Goal: Task Accomplishment & Management: Use online tool/utility

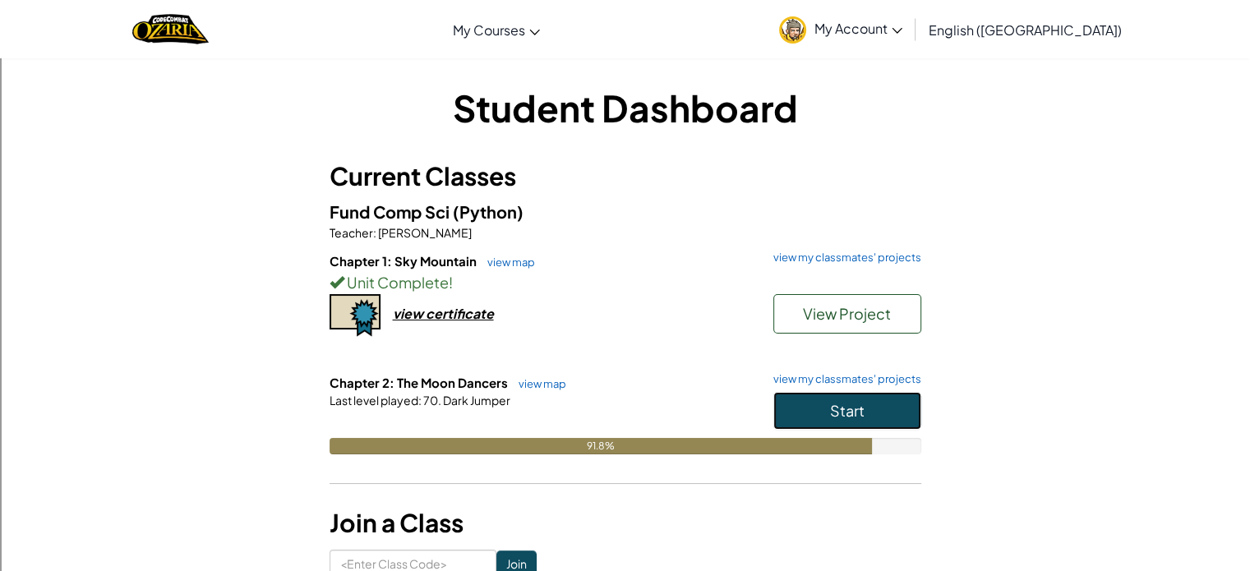
drag, startPoint x: 869, startPoint y: 394, endPoint x: 868, endPoint y: 385, distance: 8.3
click at [868, 395] on button "Start" at bounding box center [847, 411] width 148 height 38
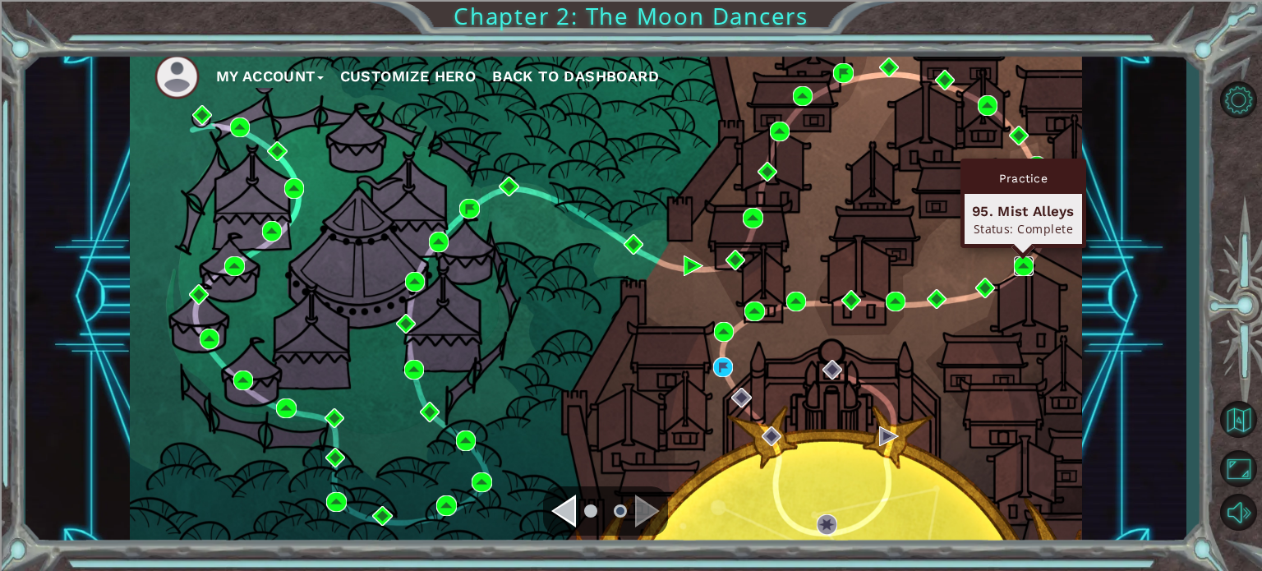
click at [1023, 265] on img at bounding box center [1024, 266] width 20 height 20
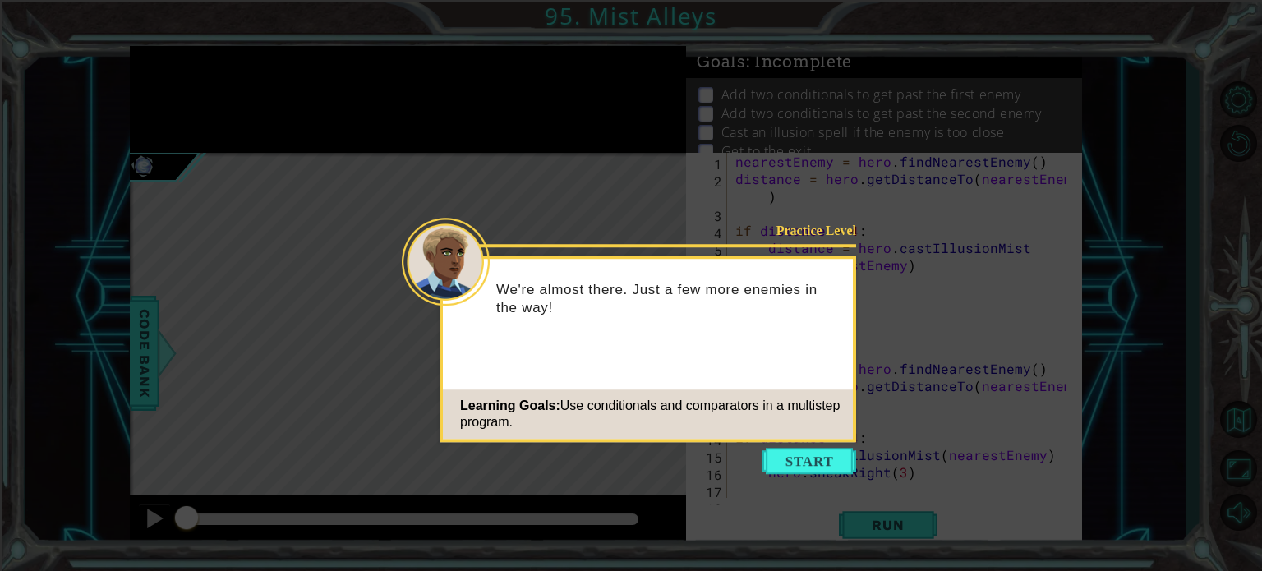
click at [793, 465] on button "Start" at bounding box center [810, 461] width 94 height 26
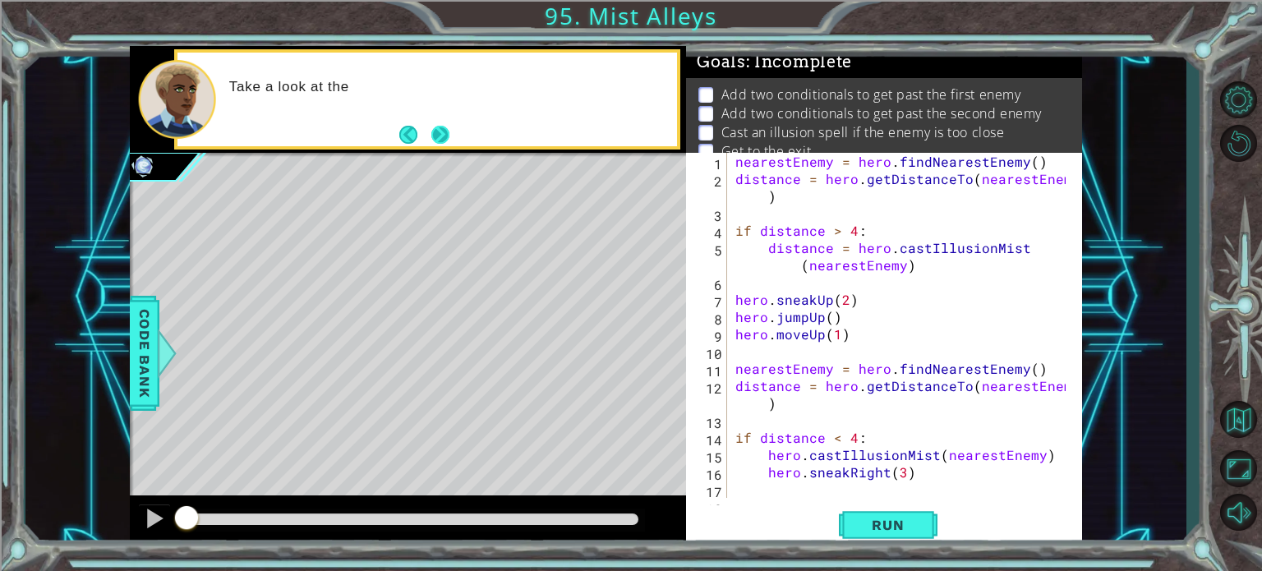
click at [443, 131] on button "Next" at bounding box center [440, 135] width 18 height 18
click at [0, 0] on icon at bounding box center [0, 0] width 0 height 0
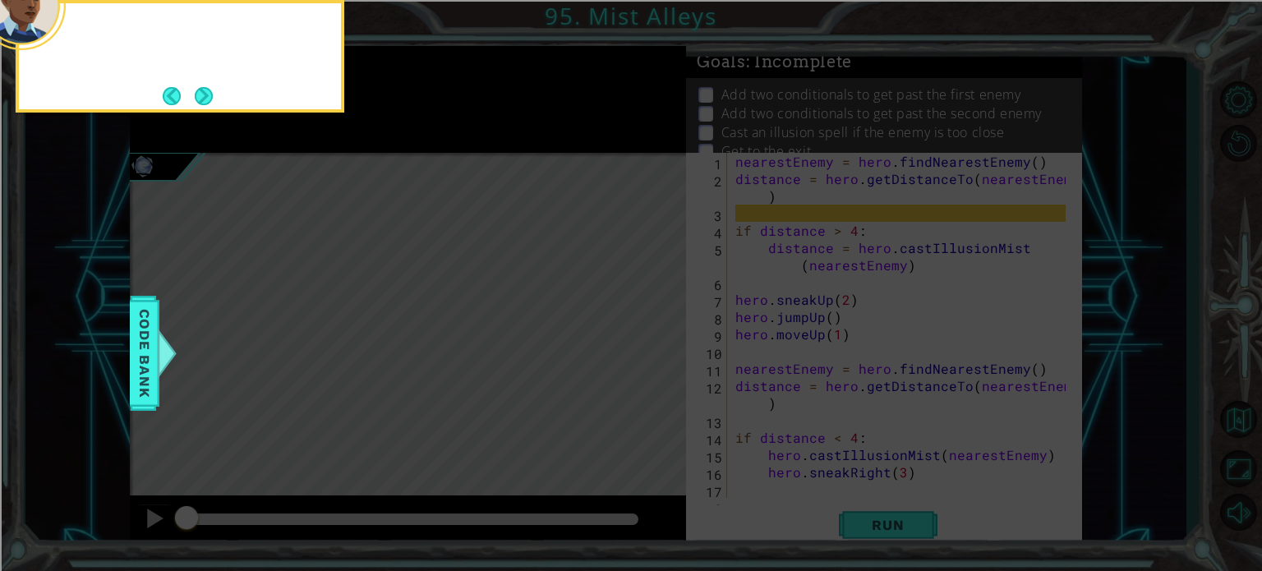
click at [443, 131] on icon at bounding box center [631, 85] width 1262 height 971
click at [200, 91] on button "Next" at bounding box center [204, 96] width 18 height 18
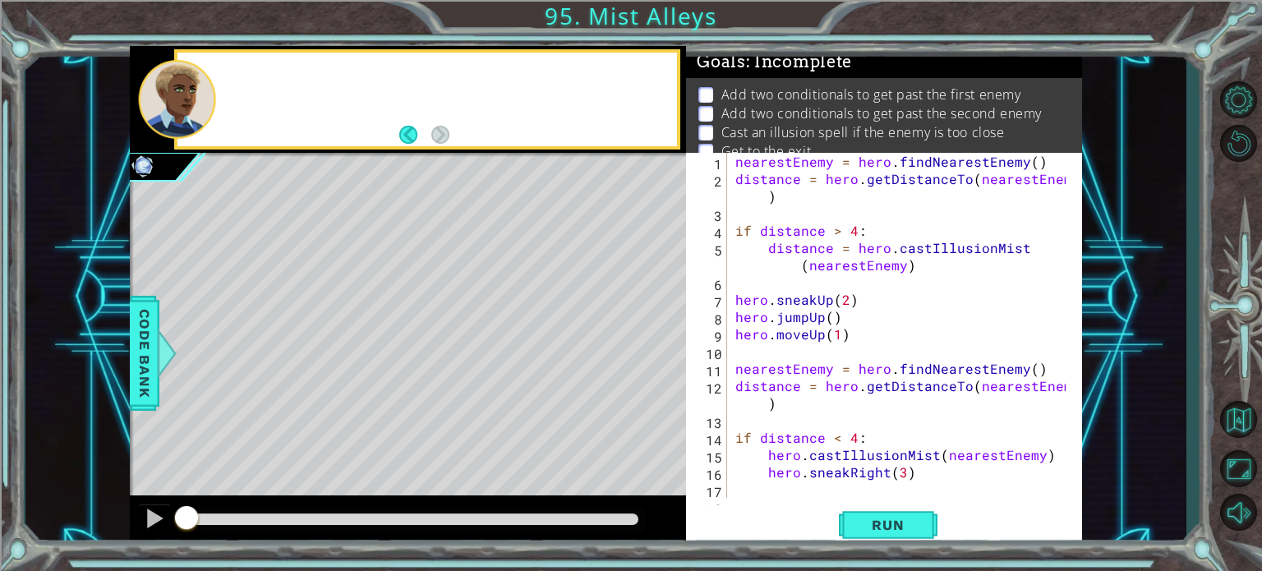
click at [200, 91] on div at bounding box center [177, 99] width 78 height 79
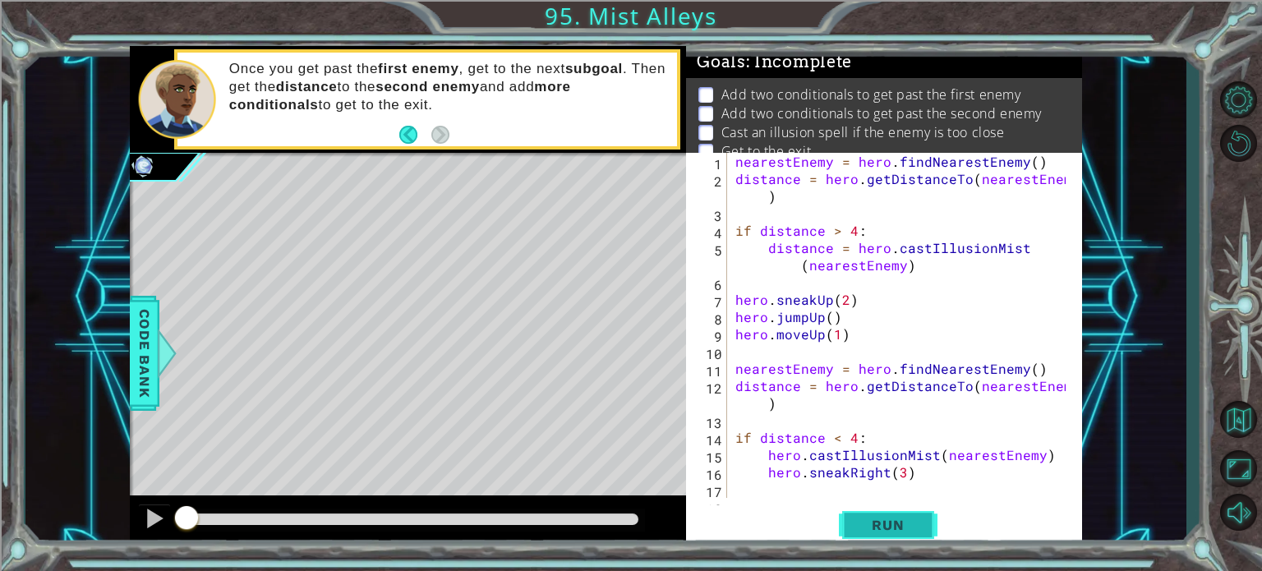
click at [906, 525] on span "Run" at bounding box center [887, 525] width 65 height 16
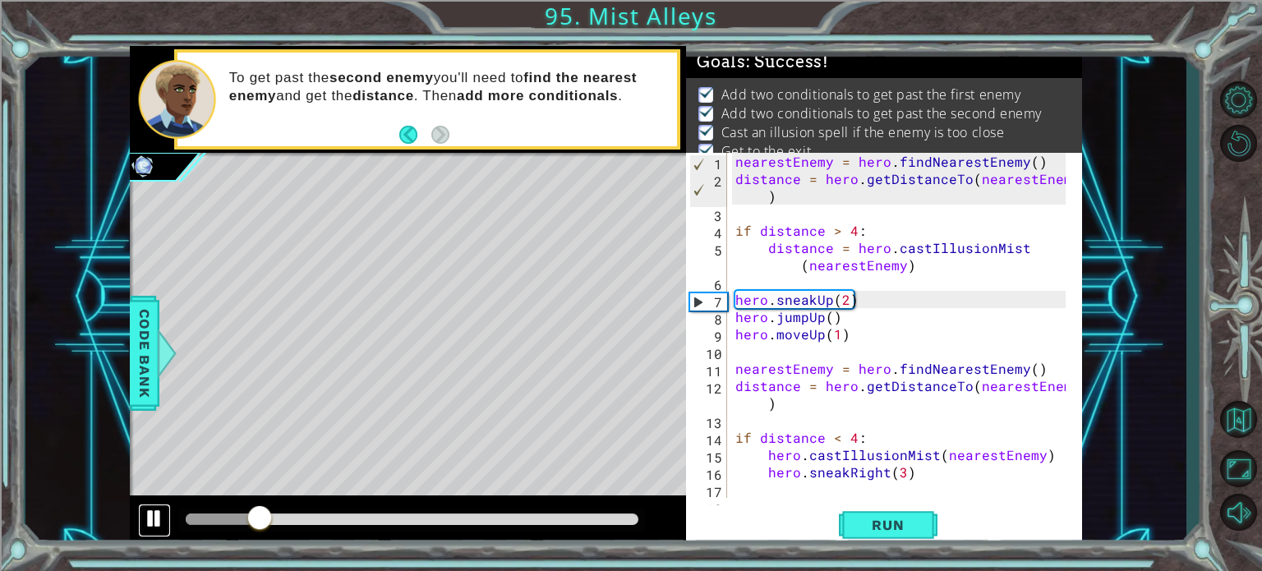
click at [168, 522] on button at bounding box center [154, 521] width 33 height 34
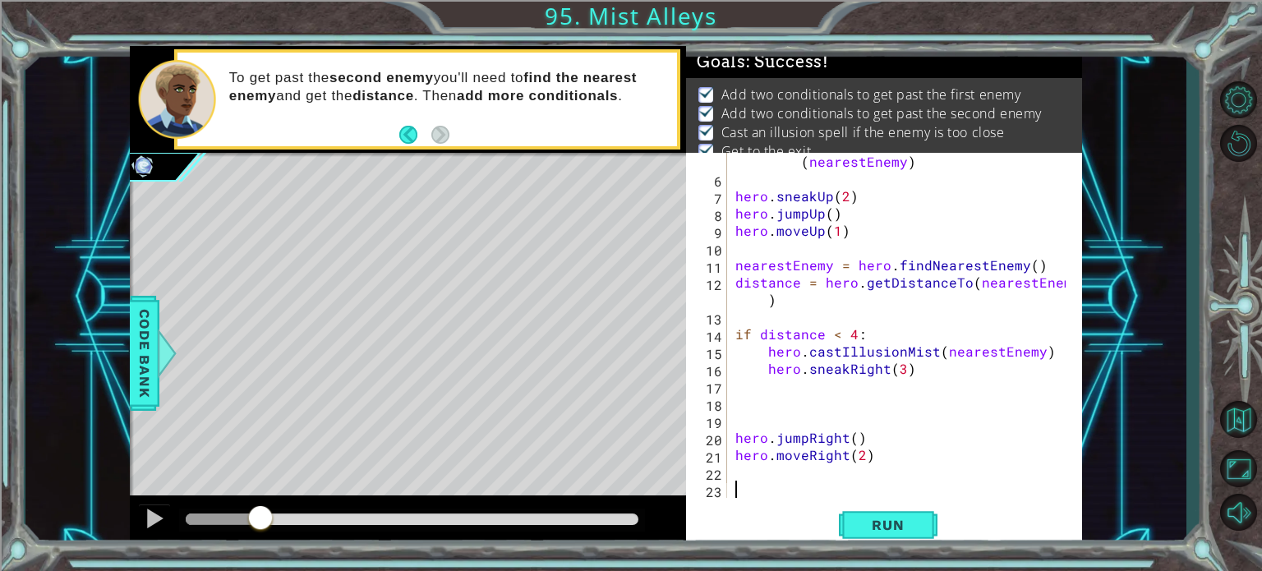
scroll to position [104, 0]
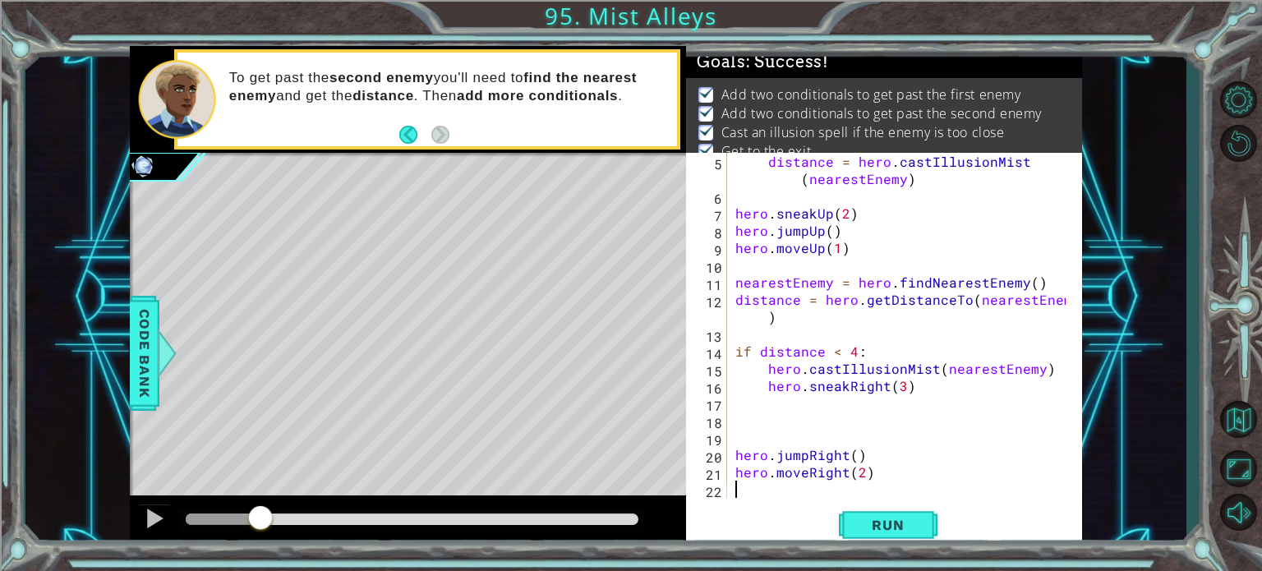
type textarea "hero.moveRight(2)"
click at [880, 514] on button "Run" at bounding box center [888, 524] width 99 height 39
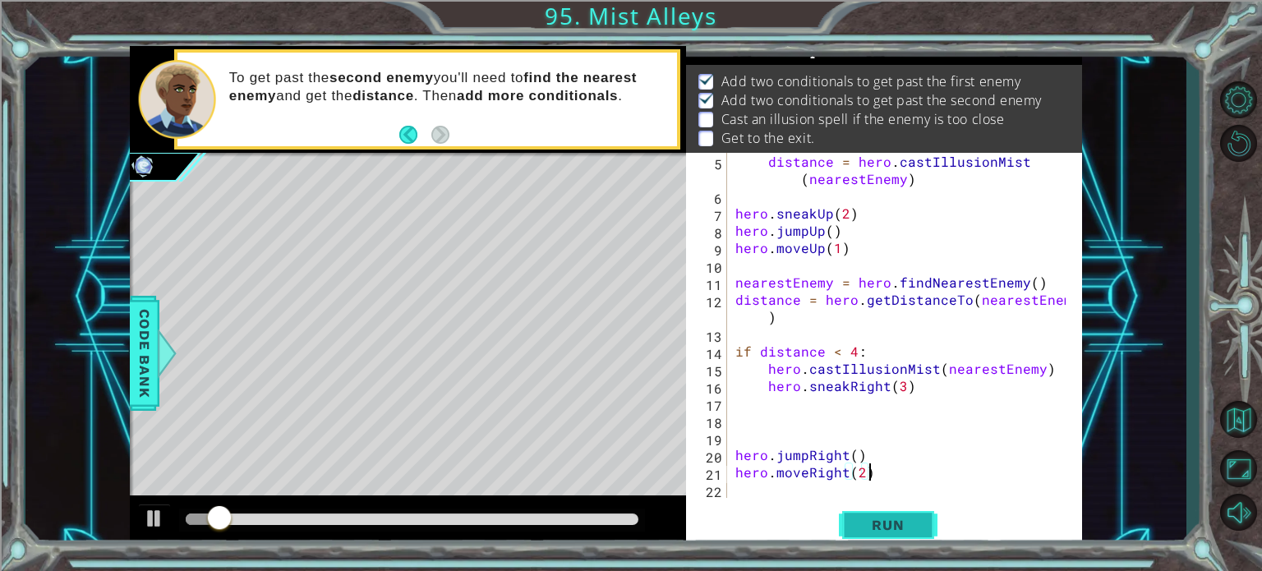
scroll to position [19, 0]
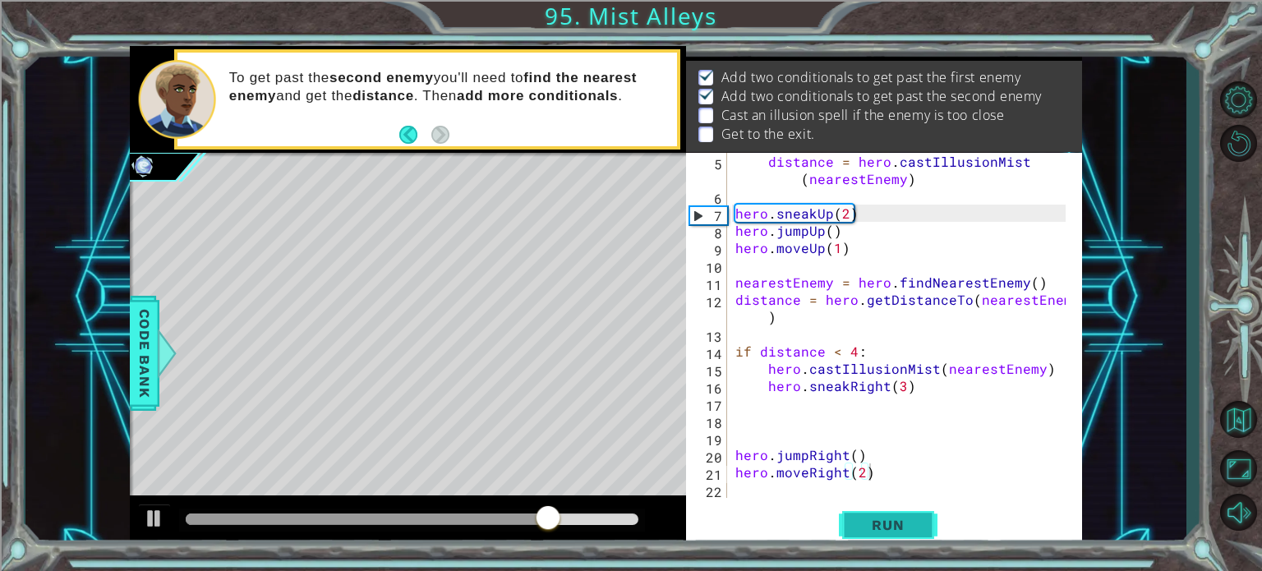
click at [873, 518] on span "Run" at bounding box center [887, 525] width 65 height 16
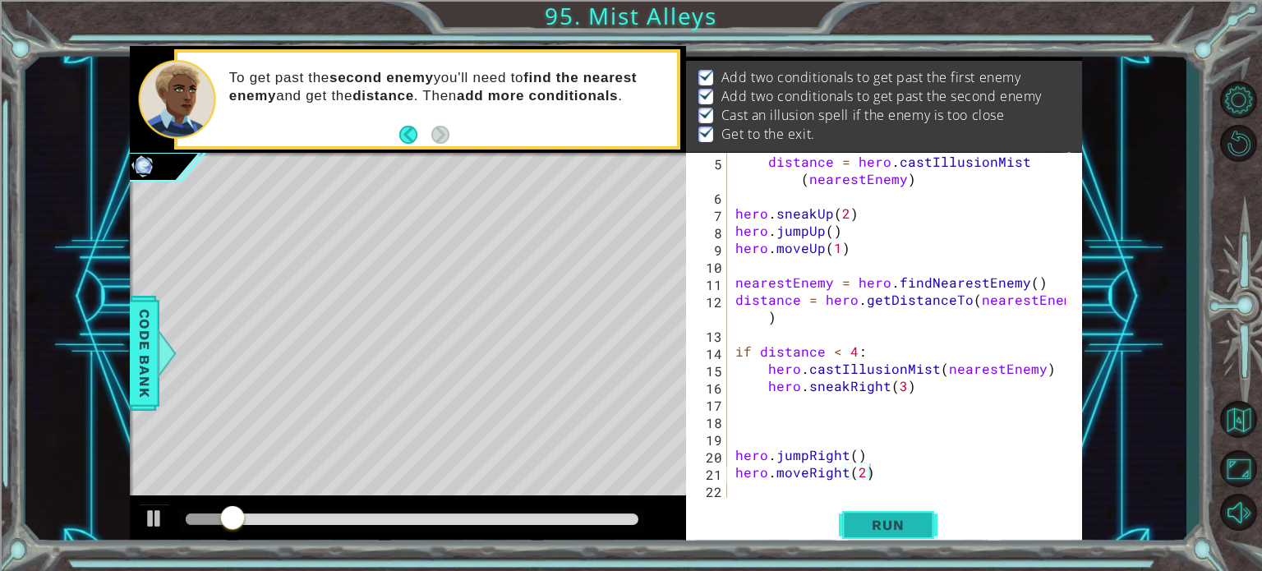
click at [873, 518] on span "Run" at bounding box center [887, 525] width 65 height 16
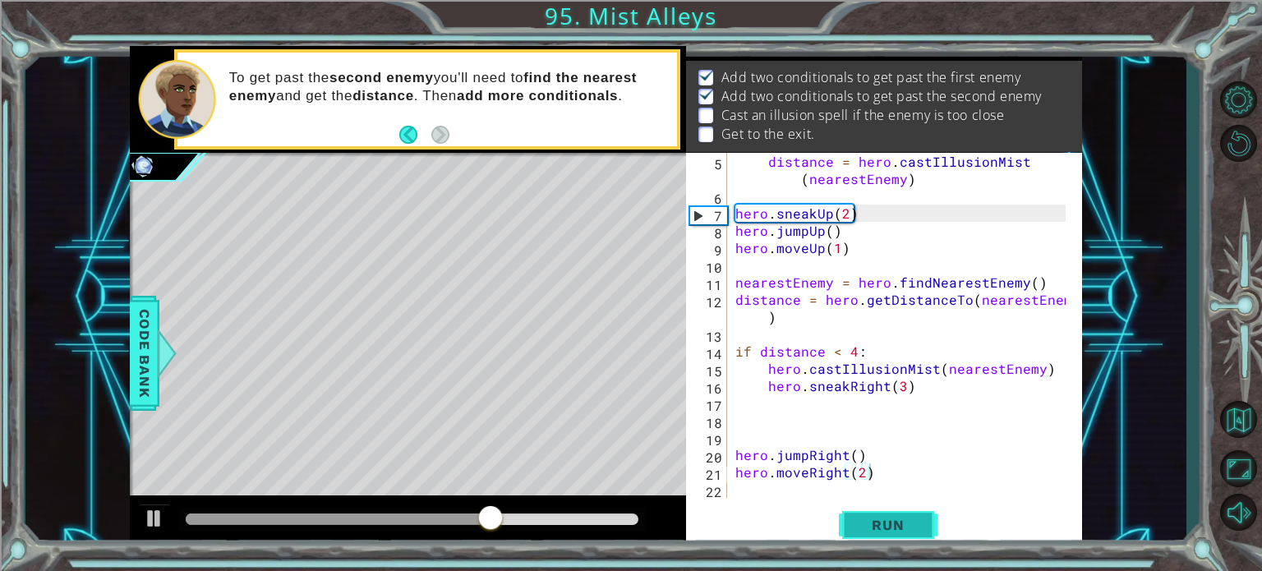
click at [873, 518] on span "Run" at bounding box center [887, 525] width 65 height 16
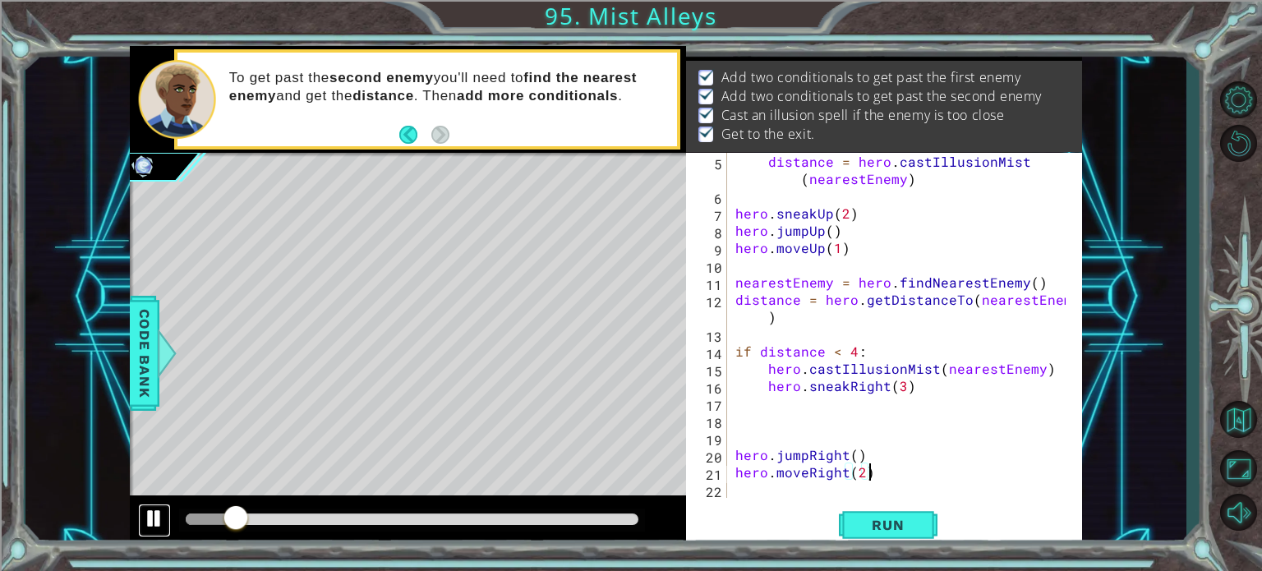
click at [150, 523] on div at bounding box center [154, 518] width 21 height 21
click at [154, 509] on div at bounding box center [154, 518] width 21 height 21
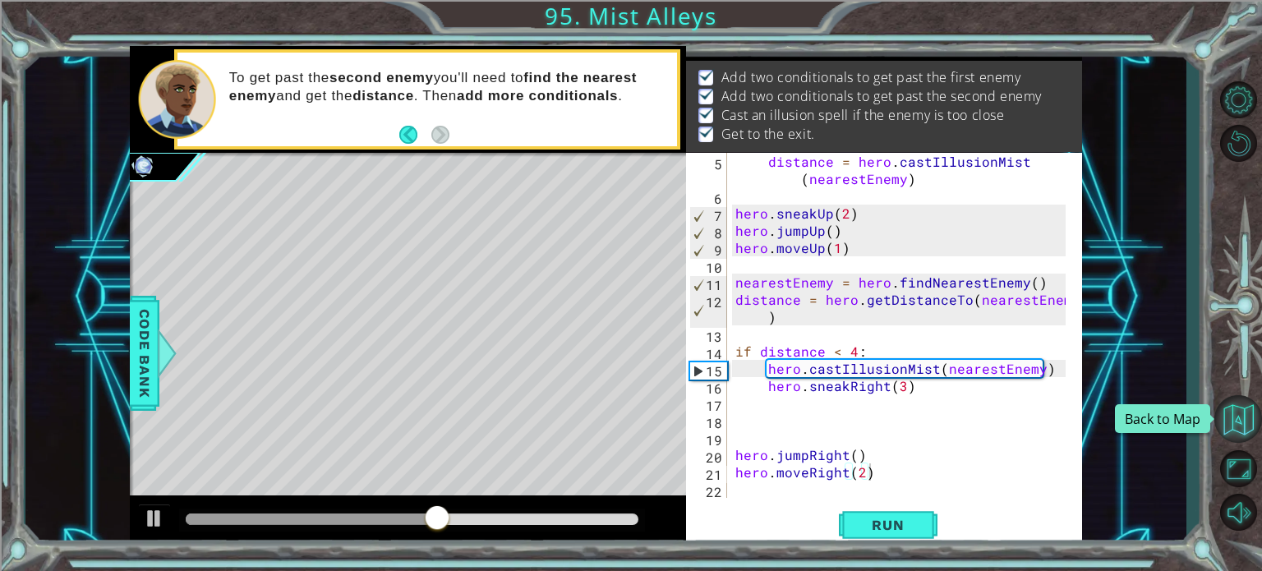
click at [1241, 399] on button "Back to Map" at bounding box center [1238, 419] width 48 height 48
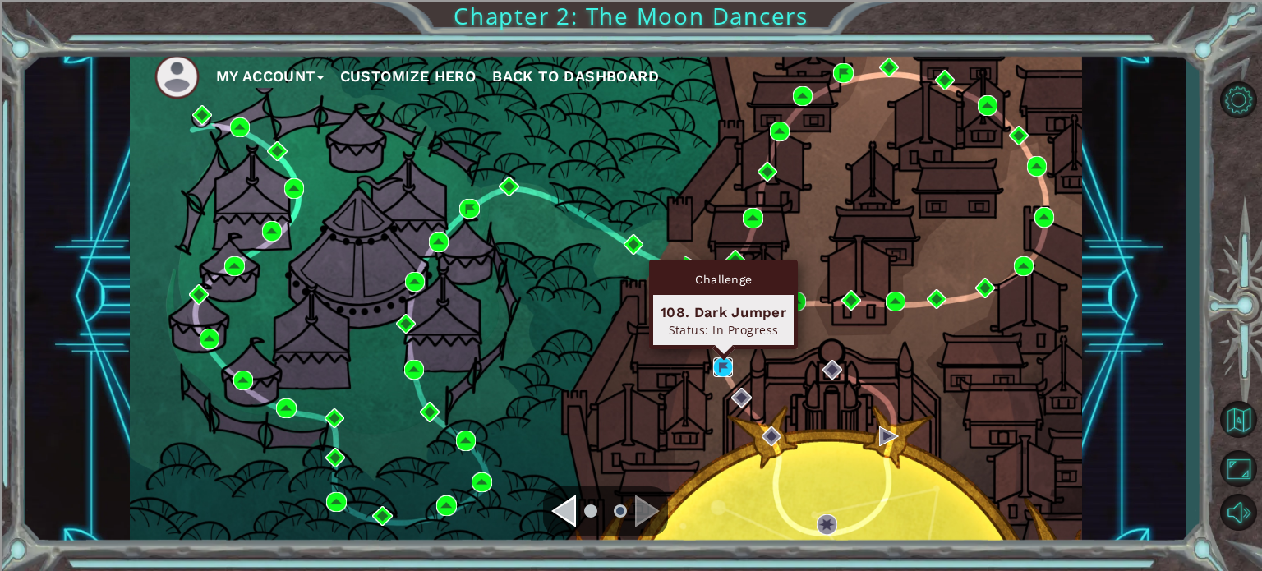
click at [713, 367] on img at bounding box center [723, 367] width 20 height 20
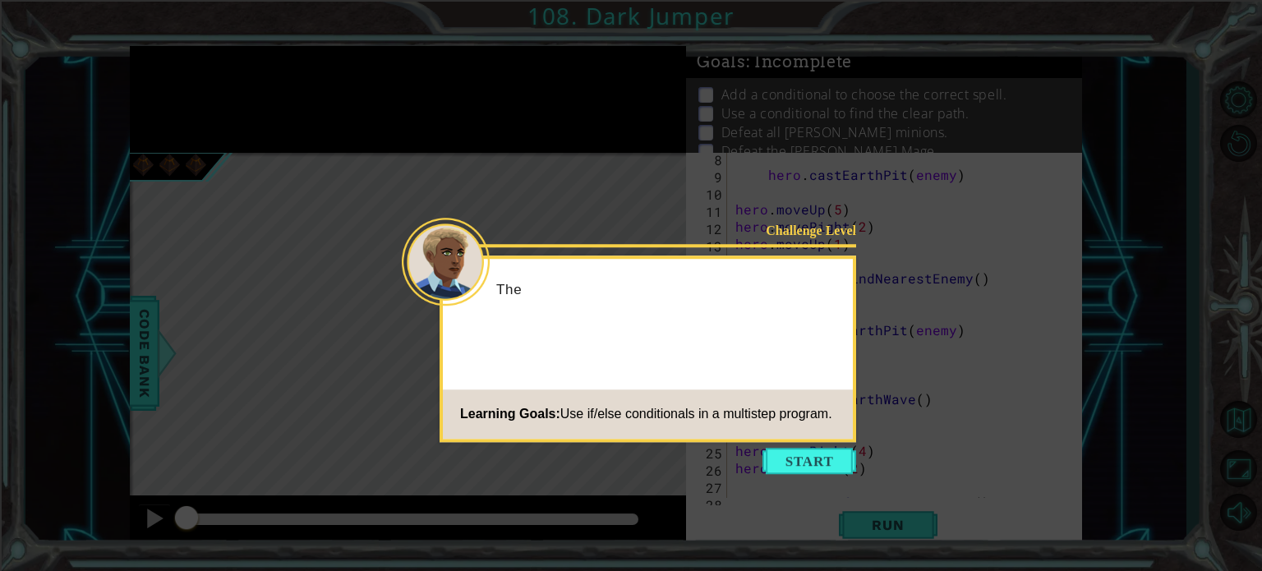
scroll to position [224, 0]
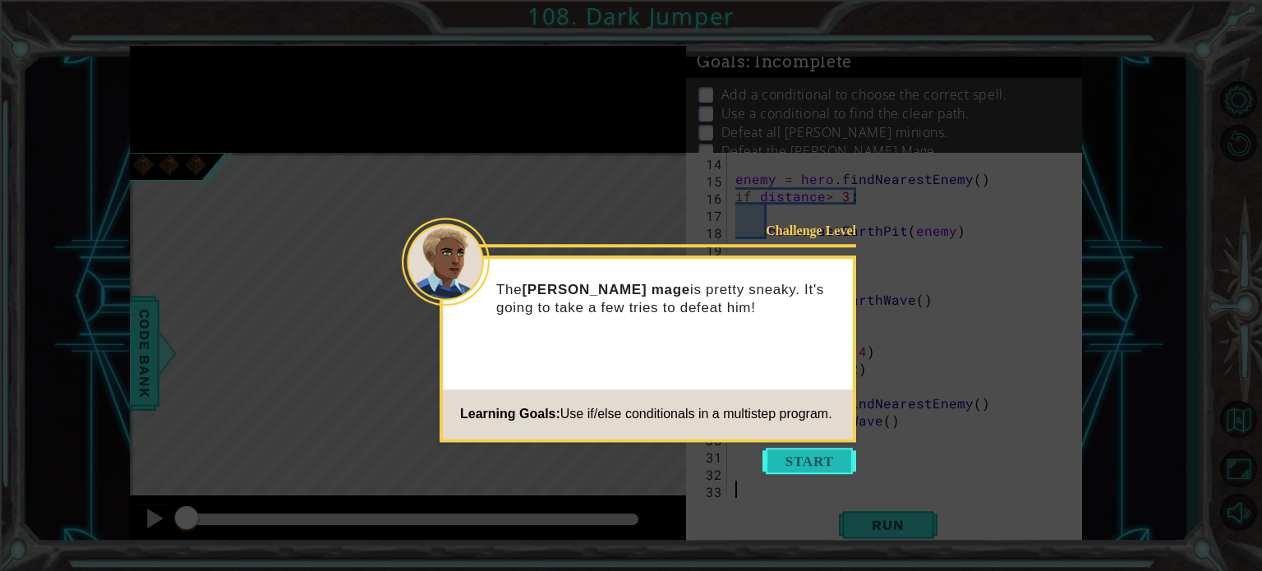
click at [820, 459] on button "Start" at bounding box center [810, 461] width 94 height 26
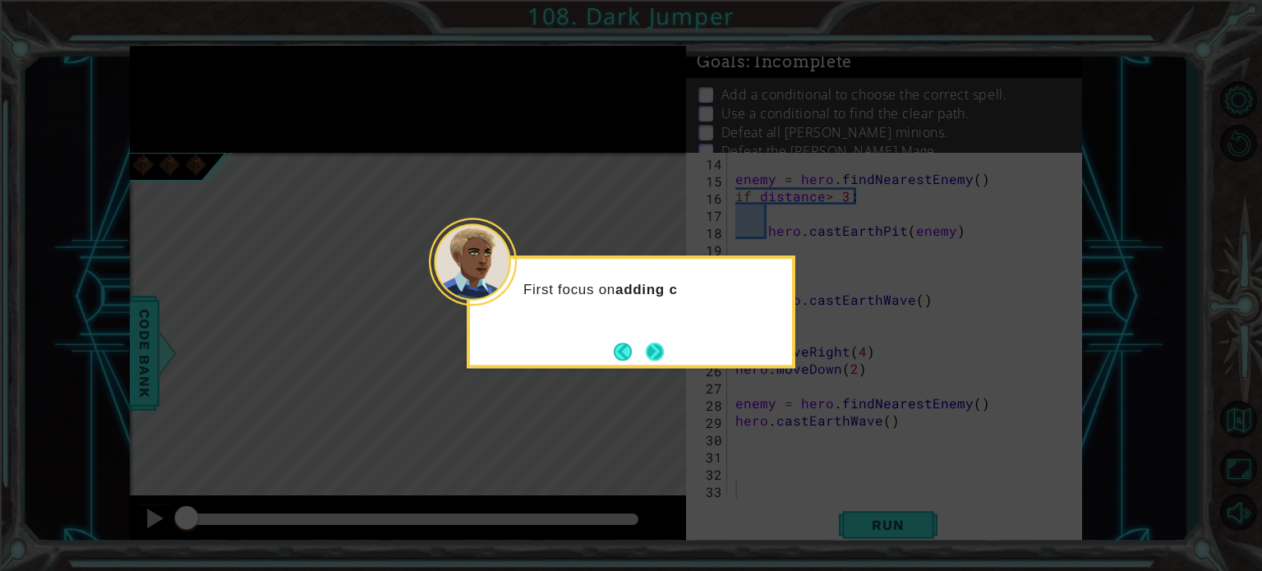
click at [647, 343] on button "Next" at bounding box center [655, 352] width 18 height 18
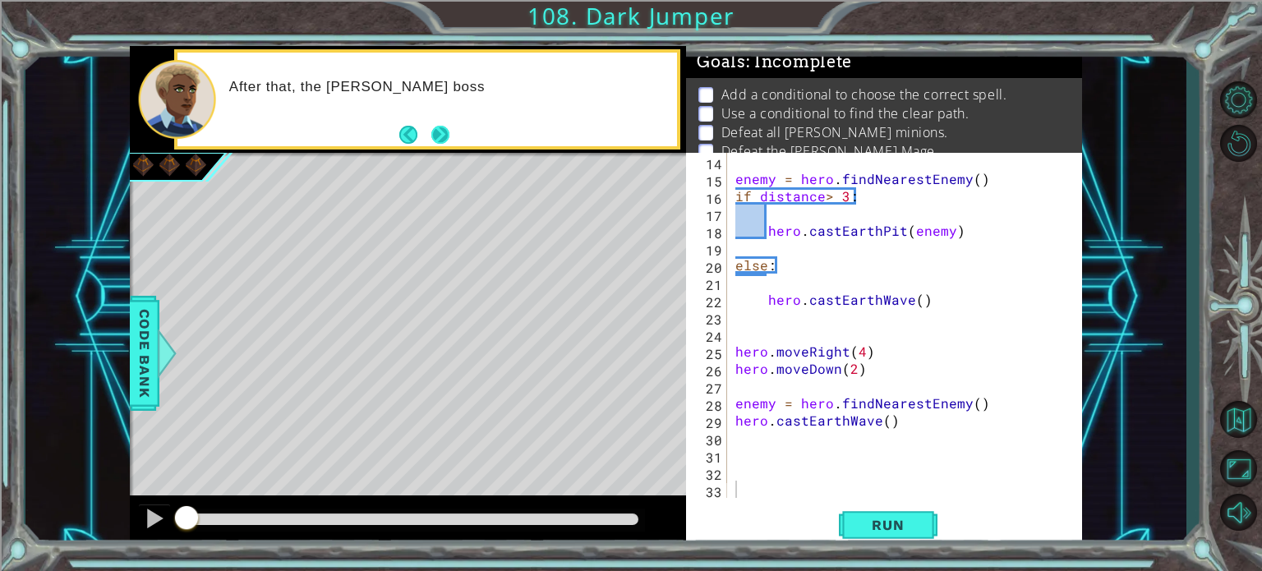
click at [438, 141] on button "Next" at bounding box center [440, 135] width 18 height 18
click at [0, 0] on icon at bounding box center [0, 0] width 0 height 0
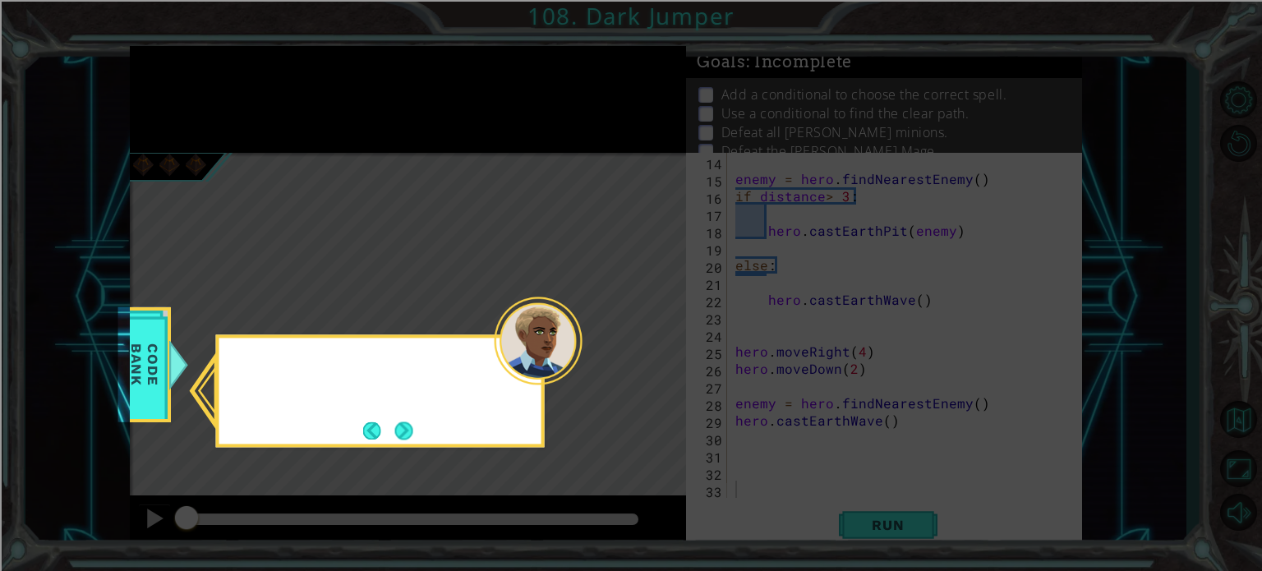
click at [438, 141] on icon at bounding box center [631, 285] width 1262 height 571
click at [405, 422] on button "Next" at bounding box center [404, 431] width 18 height 18
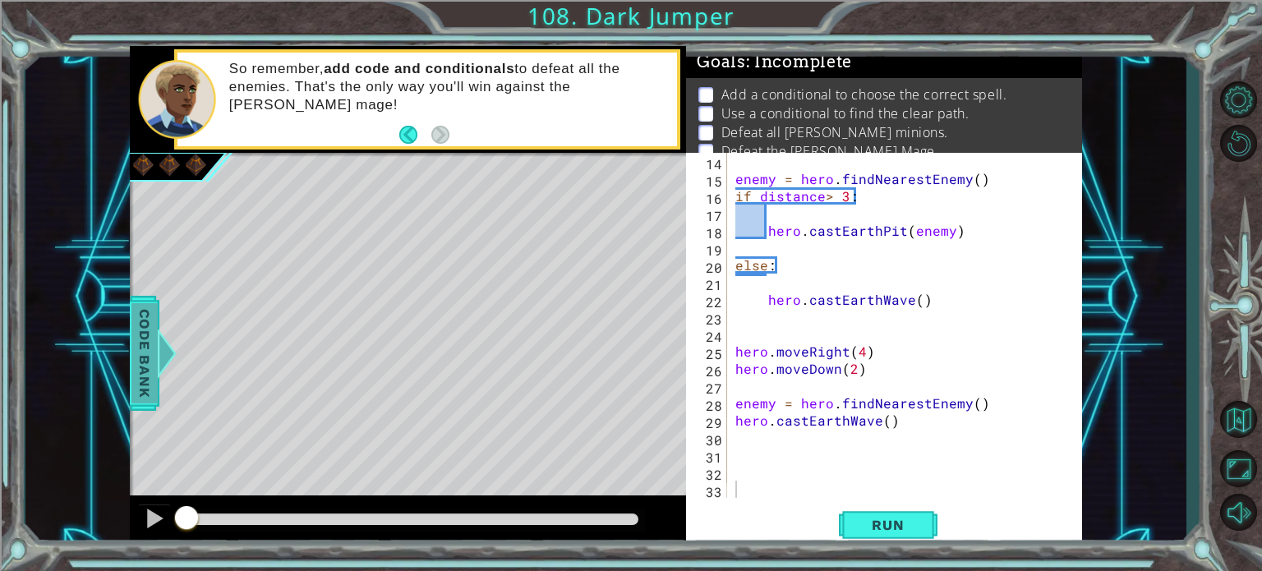
click at [140, 381] on span "Code Bank" at bounding box center [144, 352] width 26 height 100
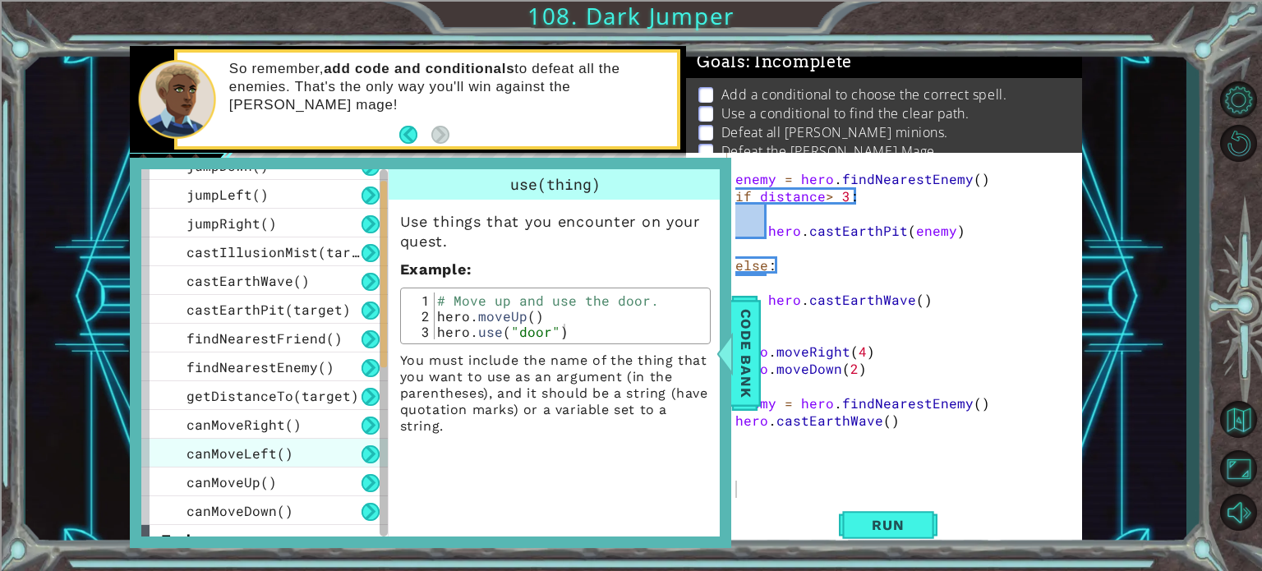
scroll to position [437, 0]
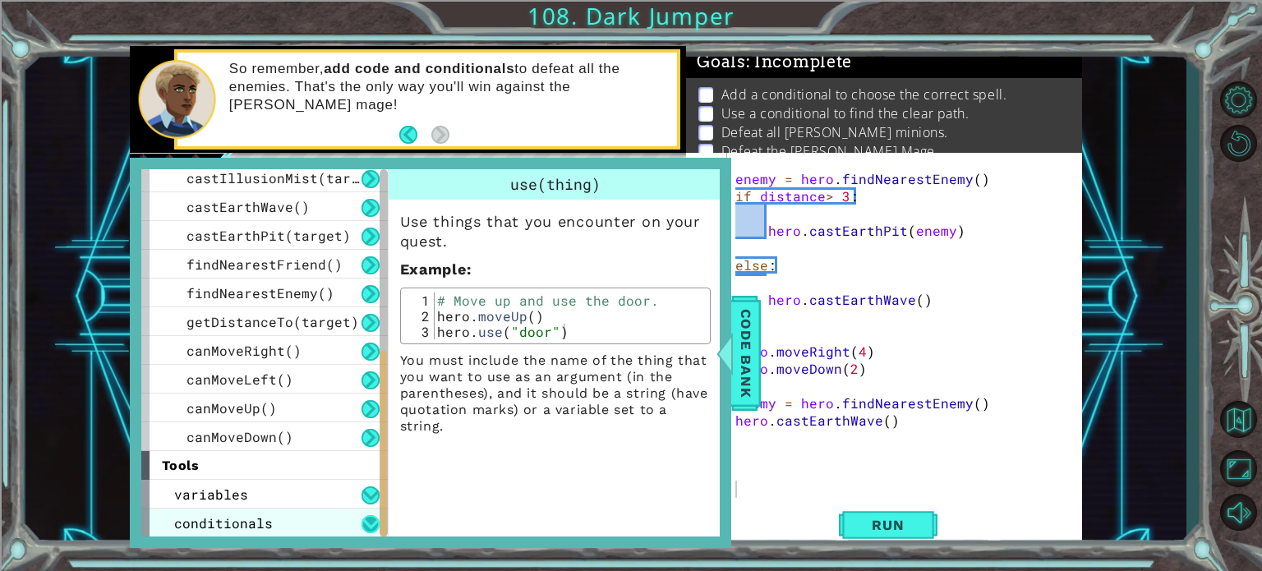
click at [369, 525] on button at bounding box center [371, 524] width 18 height 18
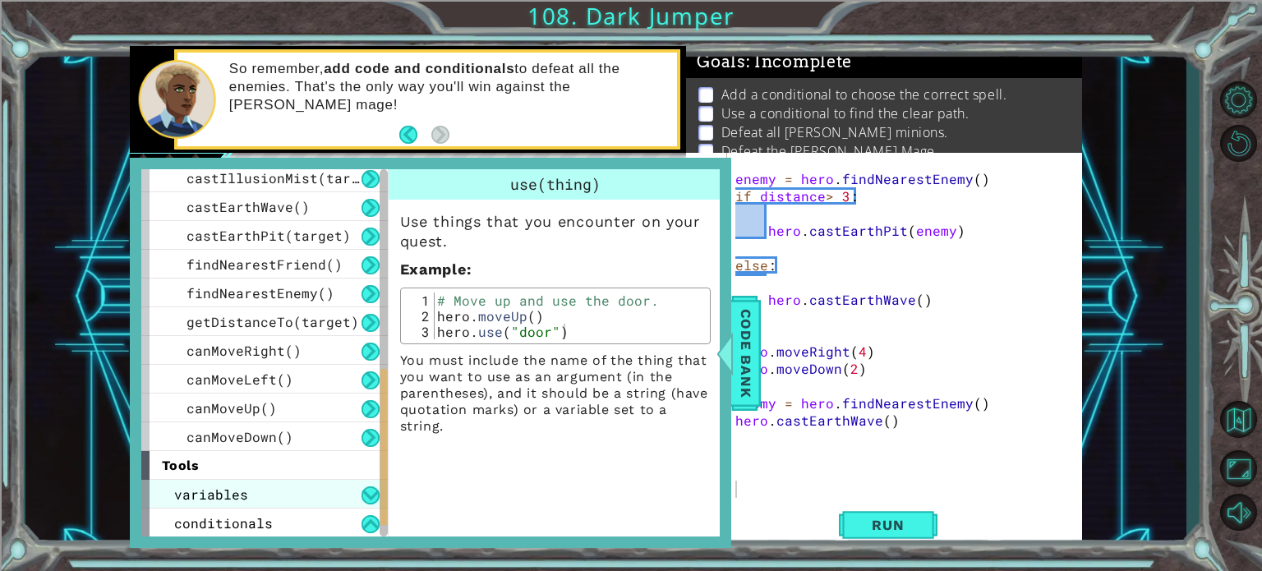
scroll to position [494, 0]
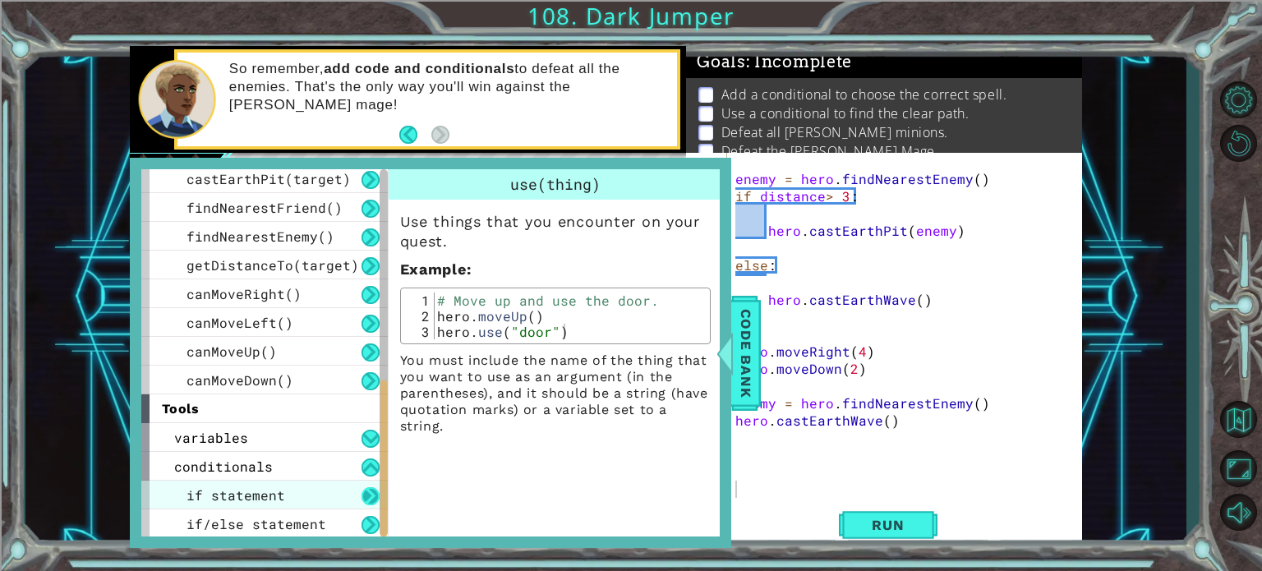
click at [362, 495] on button at bounding box center [371, 496] width 18 height 18
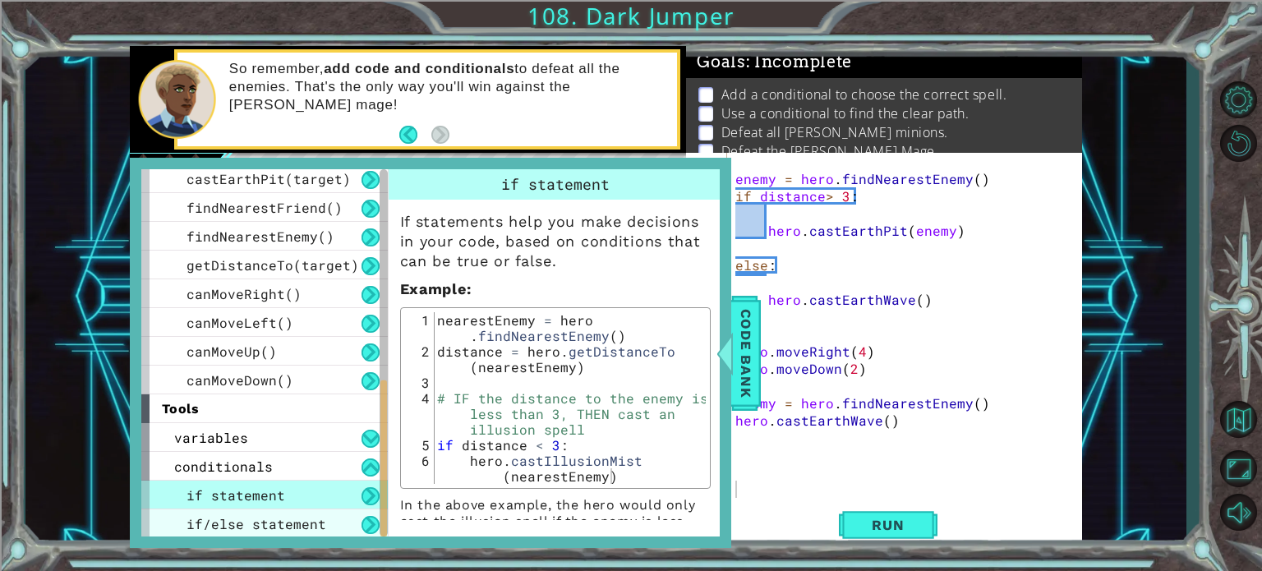
click at [367, 514] on div "if/else statement" at bounding box center [264, 523] width 247 height 29
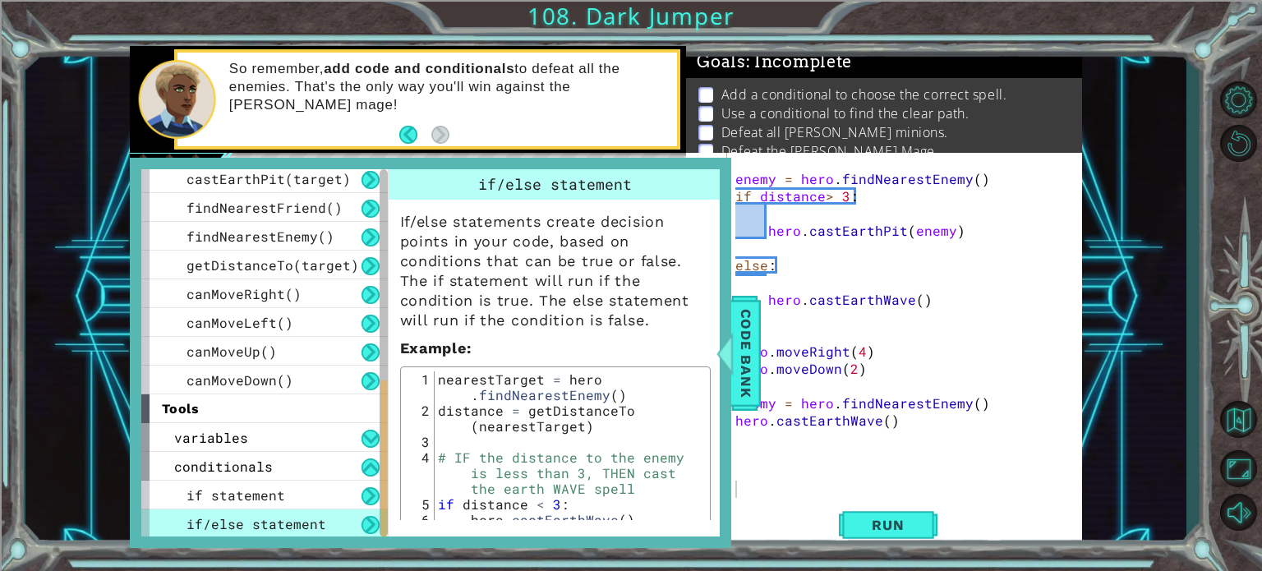
type textarea "hero.moveDown(2)"
click at [777, 367] on div "enemy = hero . findNearestEnemy ( ) if distance > 3 : hero . castEarthPit ( ene…" at bounding box center [903, 343] width 342 height 380
click at [756, 373] on span "Code Bank" at bounding box center [746, 352] width 26 height 100
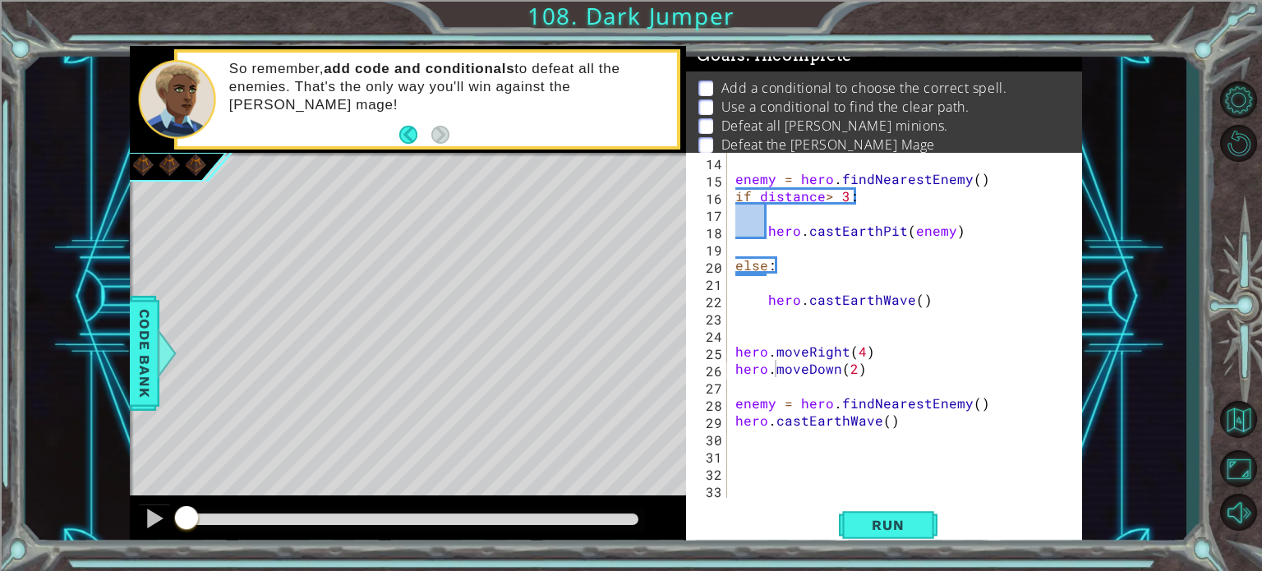
scroll to position [0, 0]
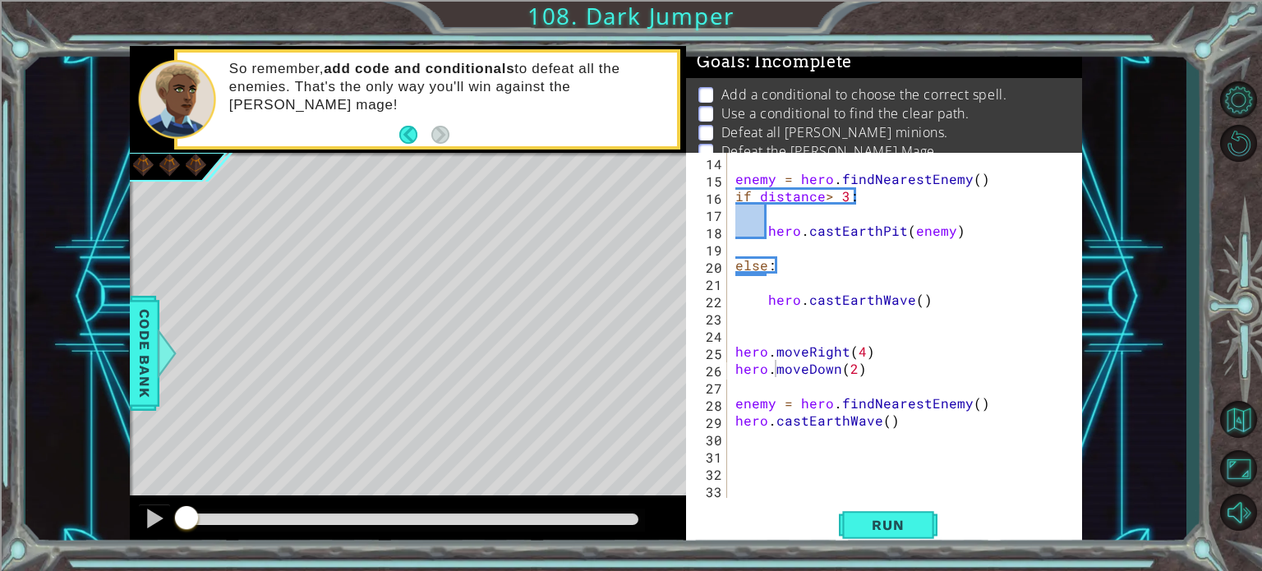
click at [737, 441] on div "enemy = hero . findNearestEnemy ( ) if distance > 3 : hero . castEarthPit ( ene…" at bounding box center [903, 343] width 342 height 380
click at [741, 456] on div "enemy = hero . findNearestEnemy ( ) if distance > 3 : hero . castEarthPit ( ene…" at bounding box center [903, 343] width 342 height 380
click at [733, 352] on div "enemy = hero . findNearestEnemy ( ) if distance > 3 : hero . castEarthPit ( ene…" at bounding box center [903, 343] width 342 height 380
type textarea "hero.moveRight(4)"
click at [1245, 426] on button "Back to Map" at bounding box center [1238, 419] width 48 height 48
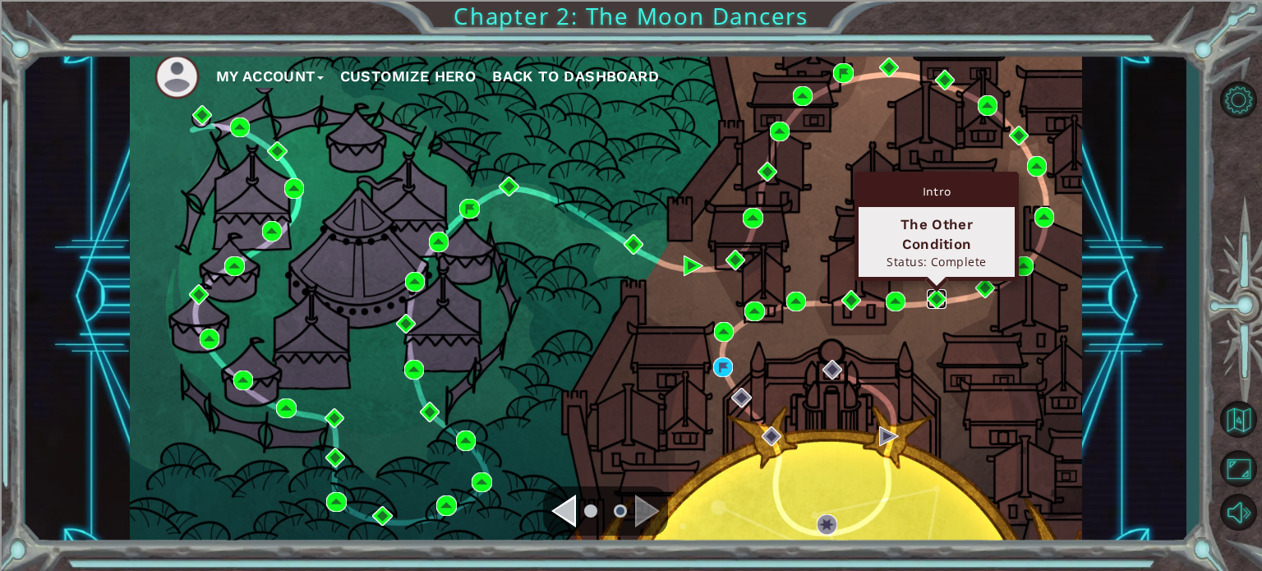
click at [933, 297] on img at bounding box center [937, 299] width 20 height 20
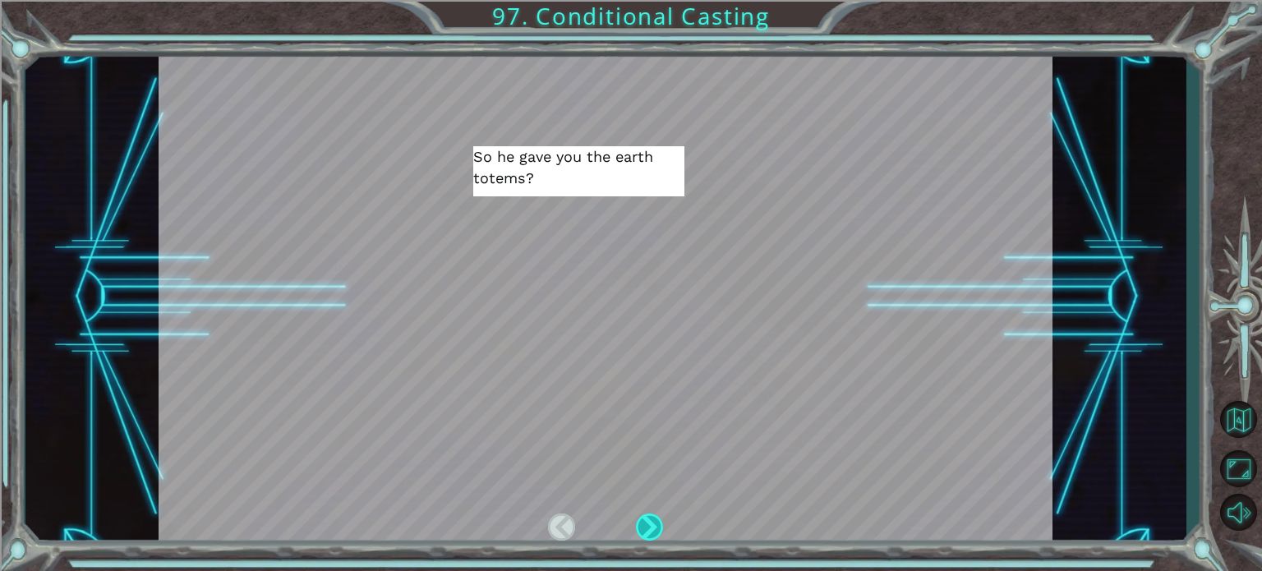
click at [647, 515] on div at bounding box center [650, 527] width 28 height 27
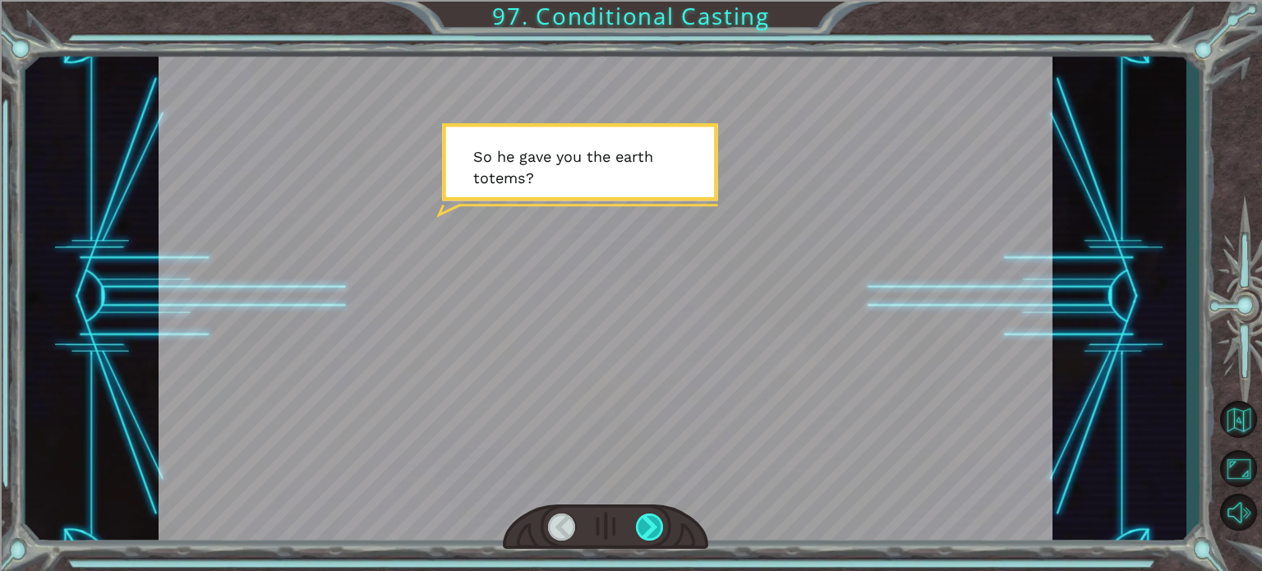
click at [647, 515] on div at bounding box center [650, 527] width 28 height 27
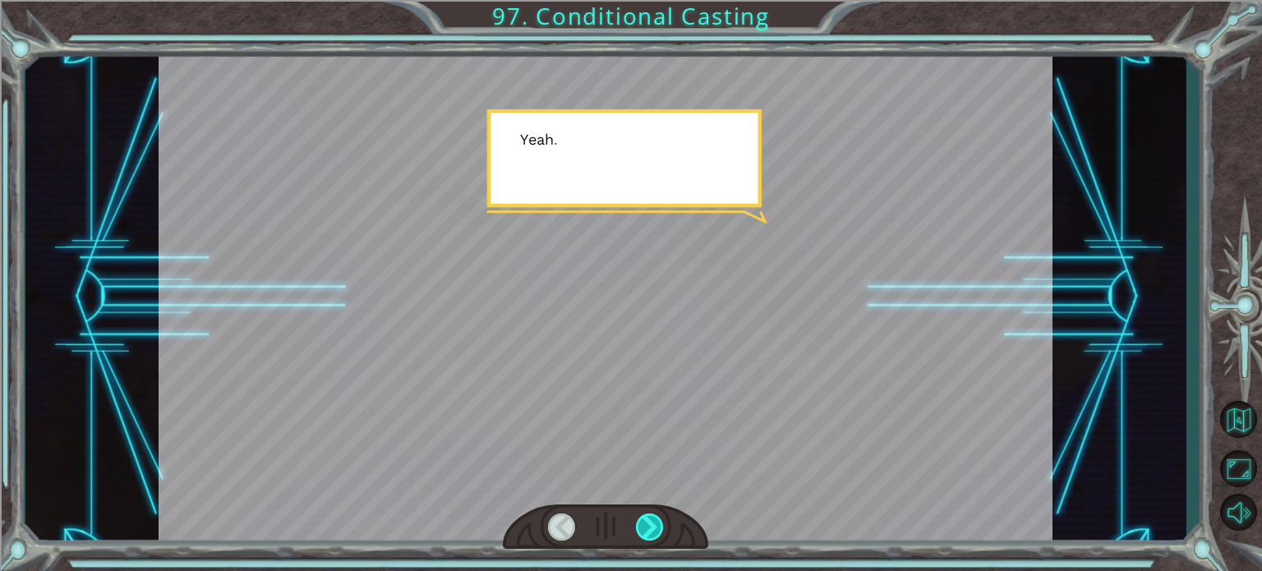
click at [647, 515] on div at bounding box center [650, 527] width 28 height 27
click at [647, 516] on div at bounding box center [650, 527] width 28 height 27
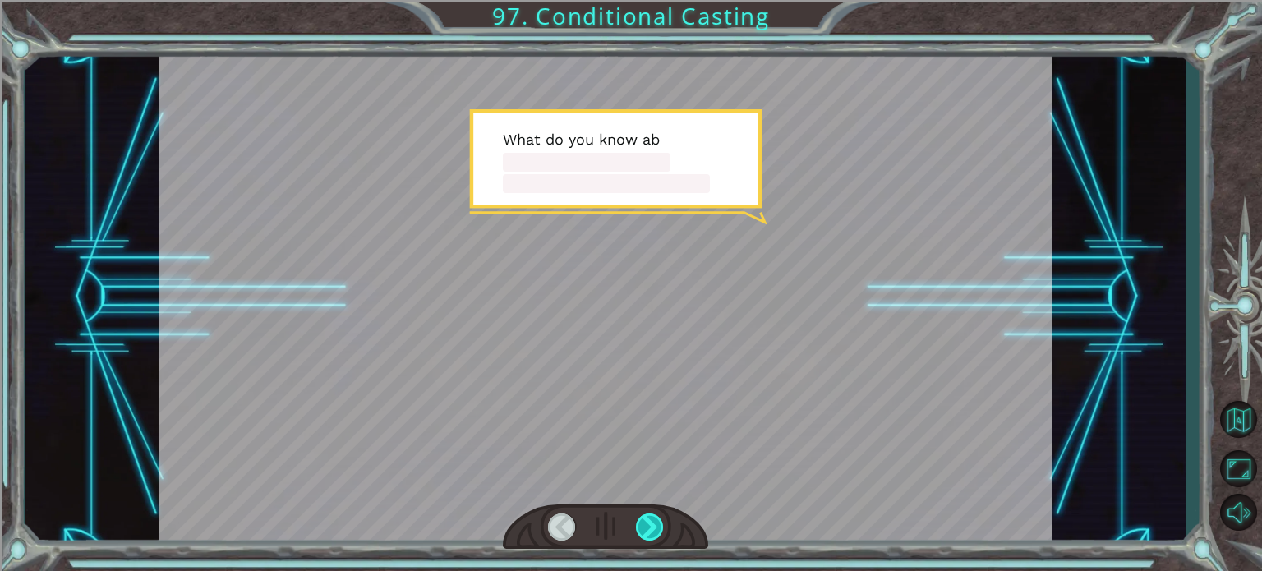
click at [647, 516] on div at bounding box center [650, 527] width 28 height 27
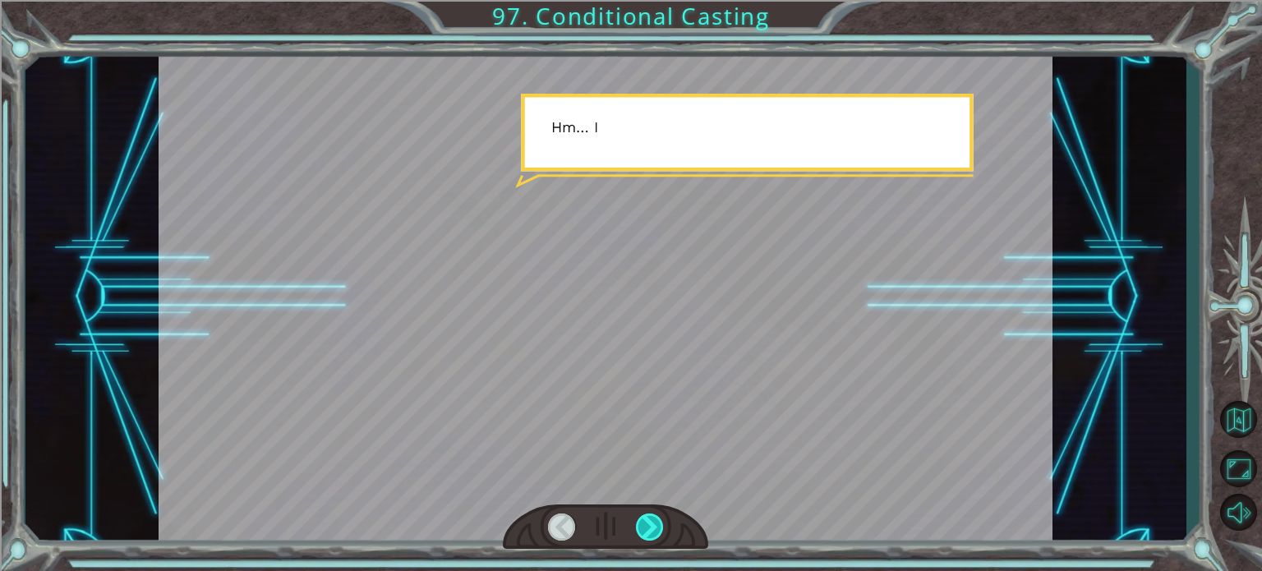
click at [647, 516] on div at bounding box center [650, 527] width 28 height 27
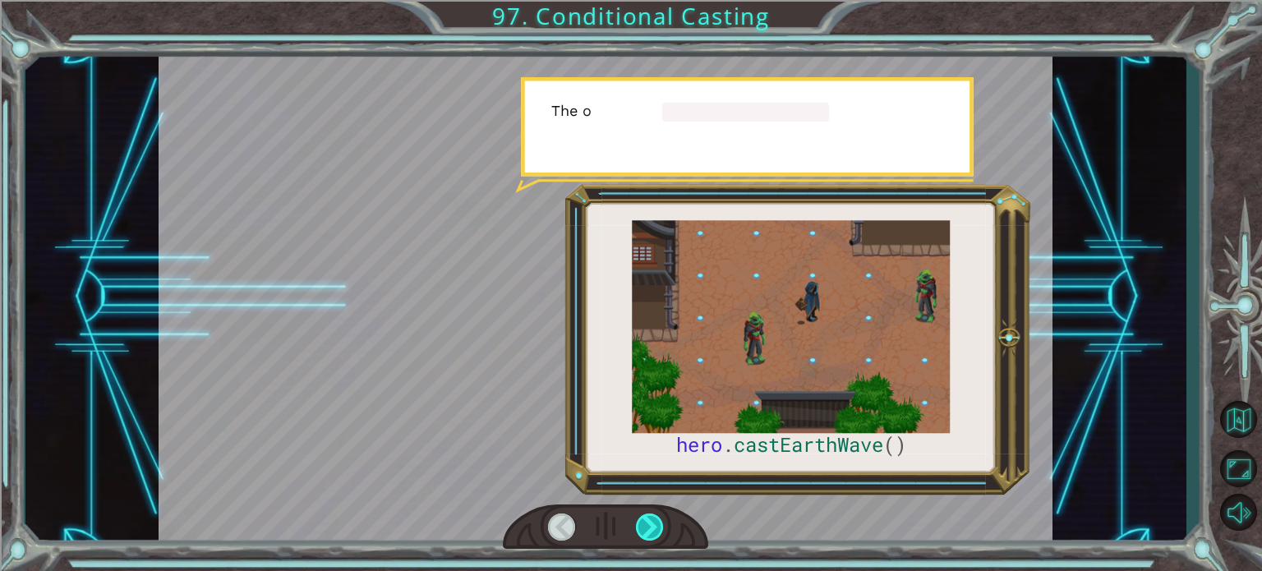
drag, startPoint x: 647, startPoint y: 516, endPoint x: 647, endPoint y: 525, distance: 9.0
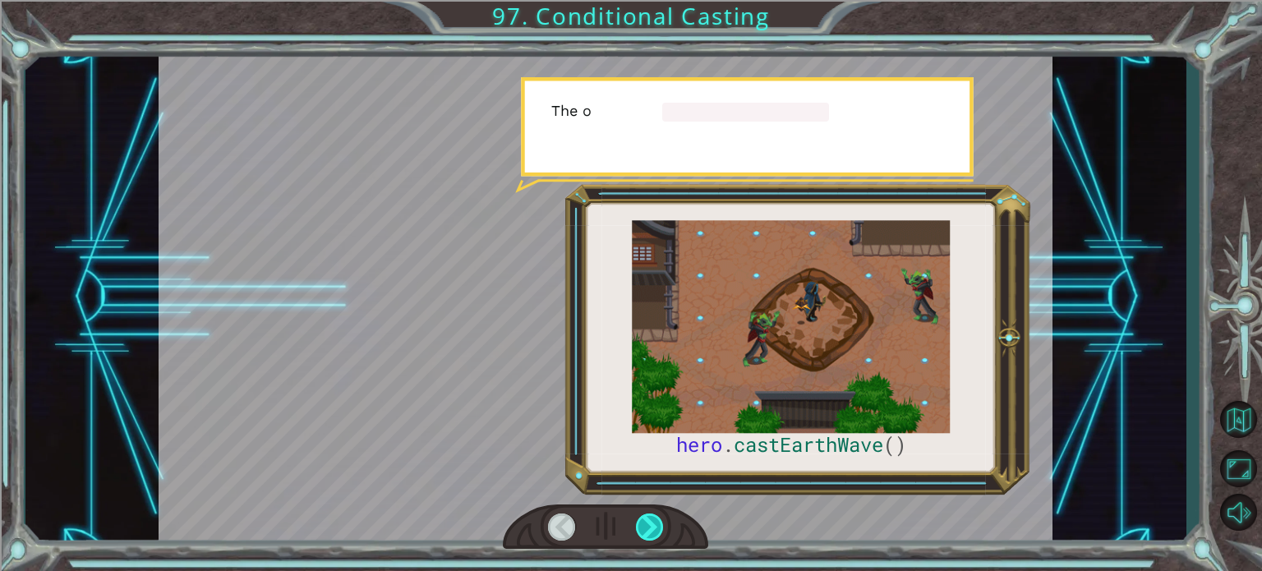
click at [647, 532] on div at bounding box center [650, 527] width 28 height 27
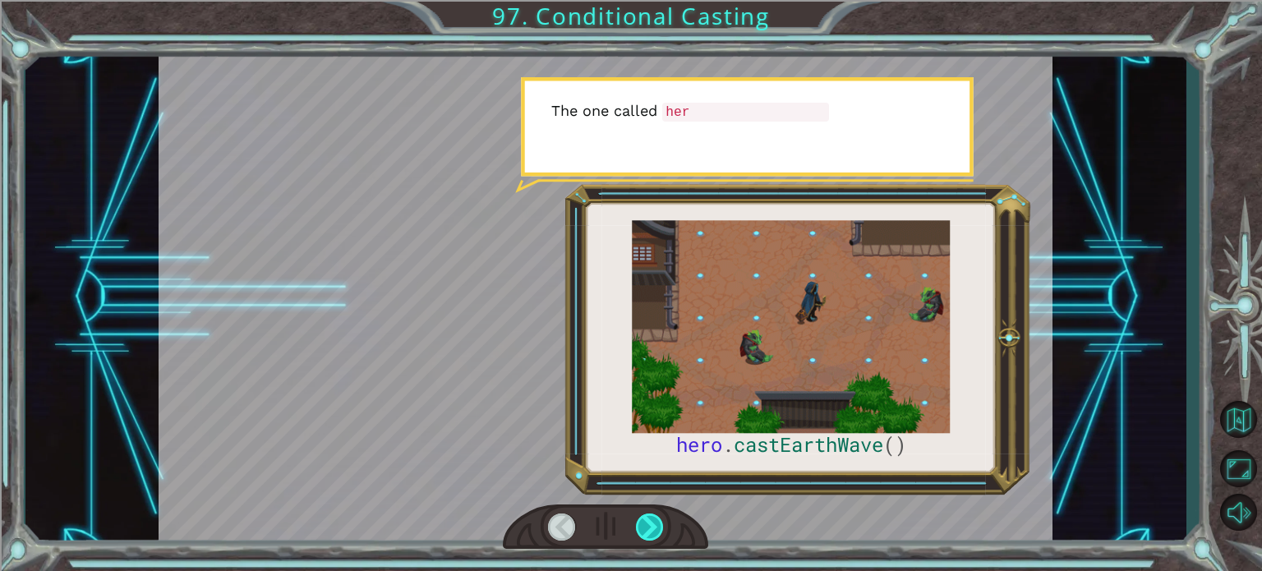
click at [647, 514] on div at bounding box center [650, 527] width 28 height 27
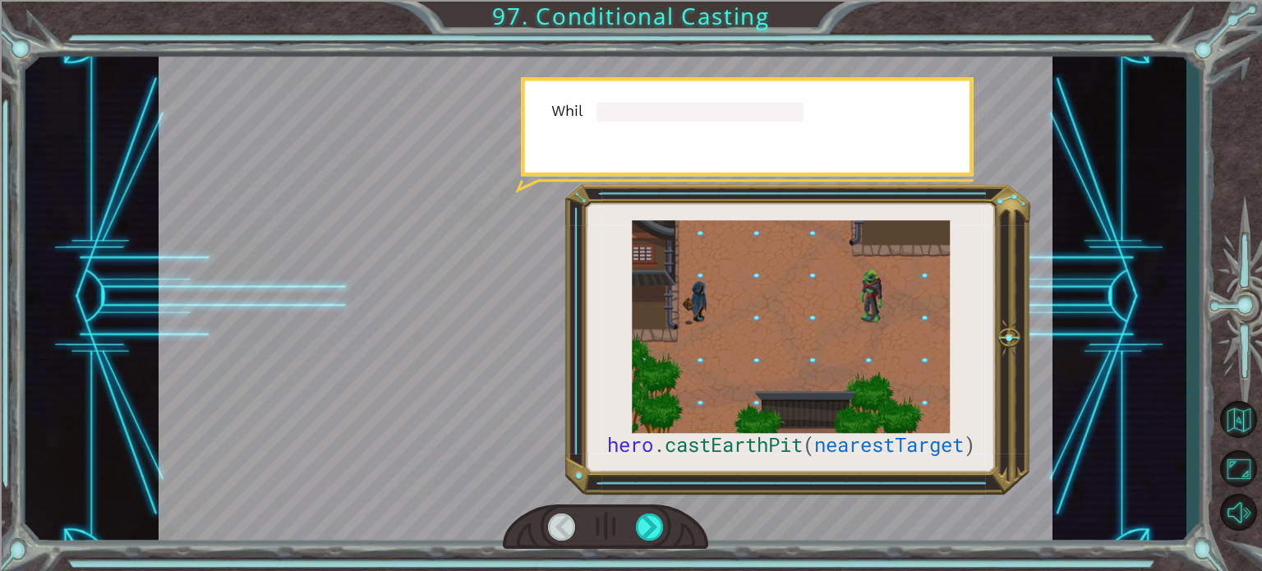
click at [644, 508] on div at bounding box center [605, 527] width 205 height 45
click at [644, 507] on div at bounding box center [605, 527] width 205 height 45
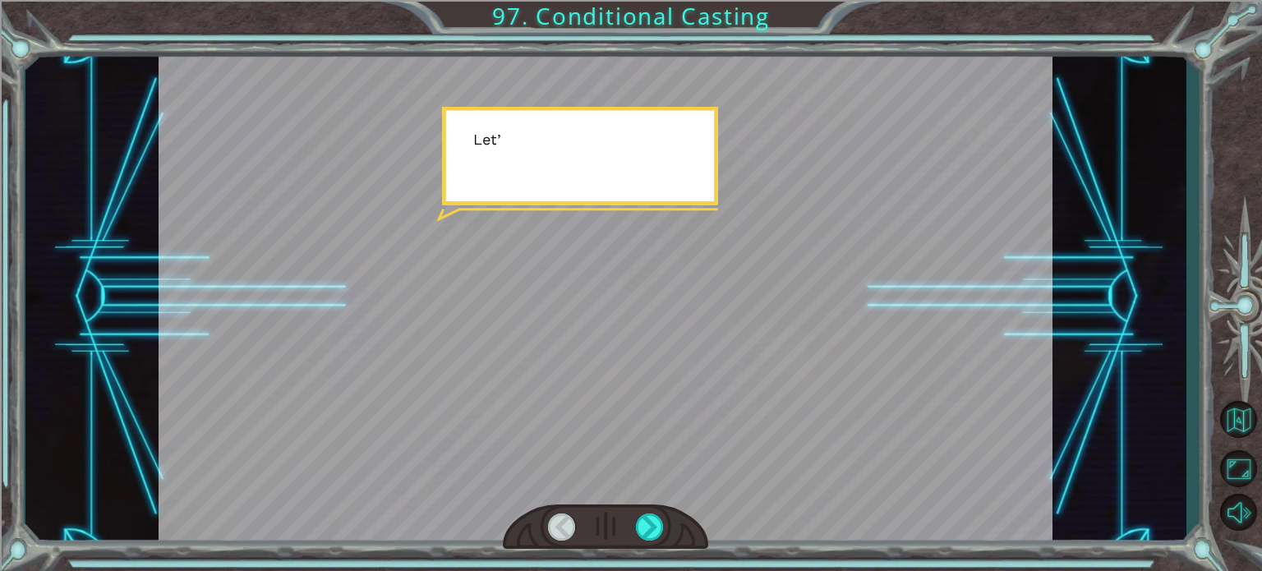
click at [644, 507] on div at bounding box center [605, 527] width 205 height 45
click at [644, 514] on div at bounding box center [605, 527] width 205 height 45
click at [644, 514] on div at bounding box center [650, 527] width 28 height 27
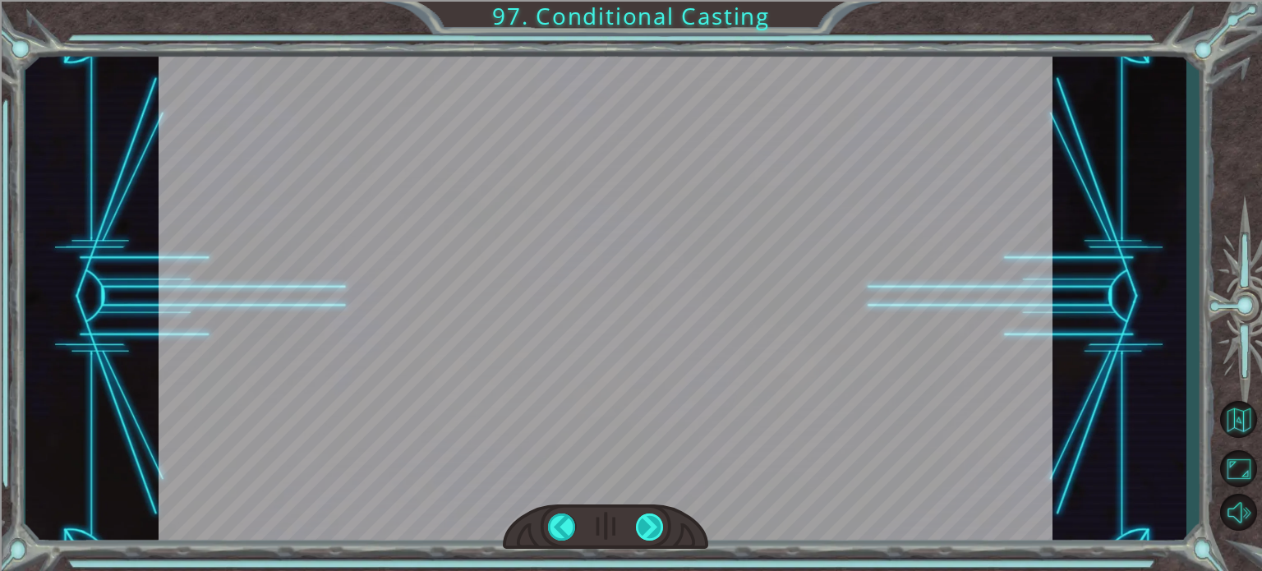
click at [644, 514] on div at bounding box center [650, 527] width 28 height 27
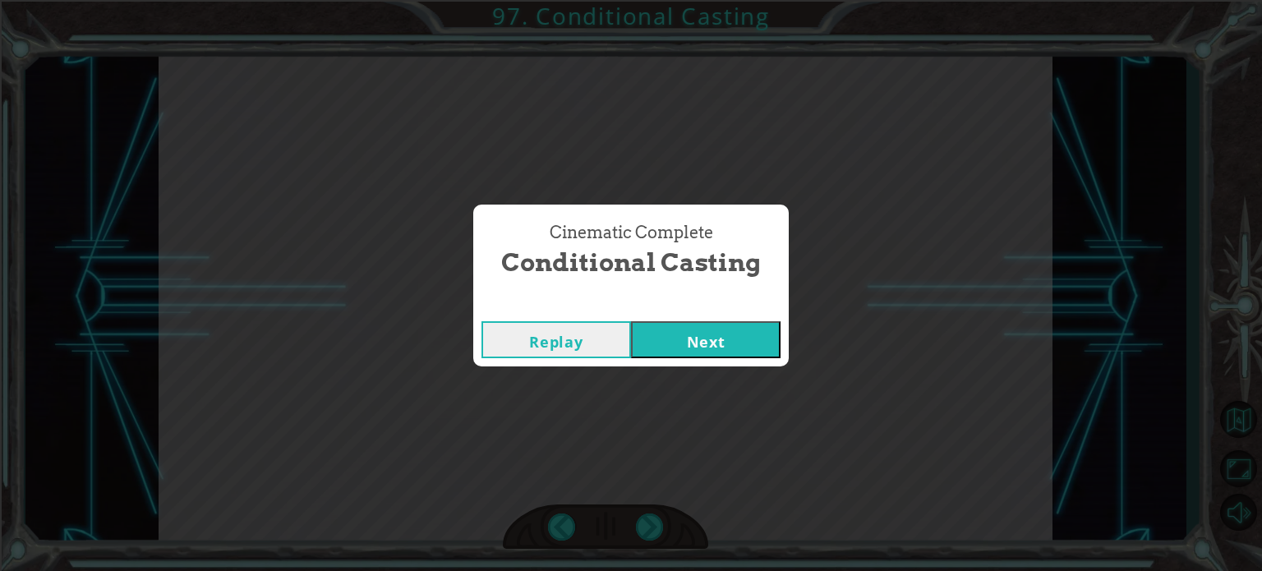
drag, startPoint x: 644, startPoint y: 514, endPoint x: 694, endPoint y: 344, distance: 176.3
click at [644, 515] on div "Cinematic Complete Conditional Casting Replay Next" at bounding box center [631, 285] width 1262 height 571
click at [672, 346] on button "Next" at bounding box center [706, 339] width 150 height 37
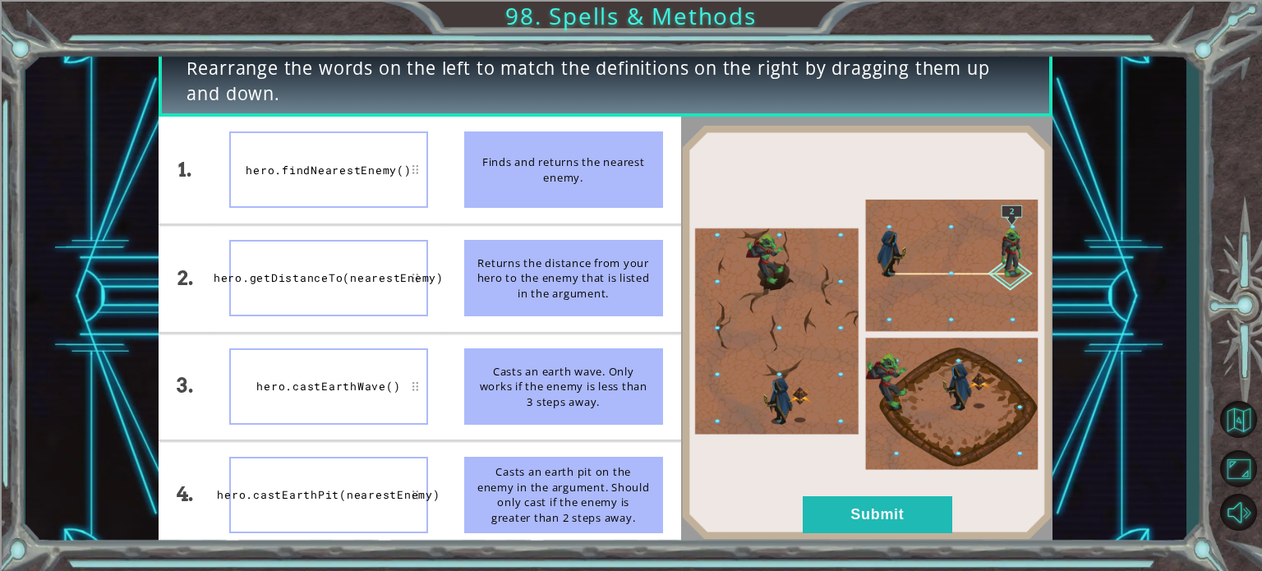
drag, startPoint x: 854, startPoint y: 508, endPoint x: 749, endPoint y: 191, distance: 333.9
drag, startPoint x: 749, startPoint y: 191, endPoint x: 777, endPoint y: 132, distance: 64.3
click at [775, 129] on img at bounding box center [866, 332] width 371 height 415
click at [891, 505] on button "Submit" at bounding box center [878, 514] width 150 height 37
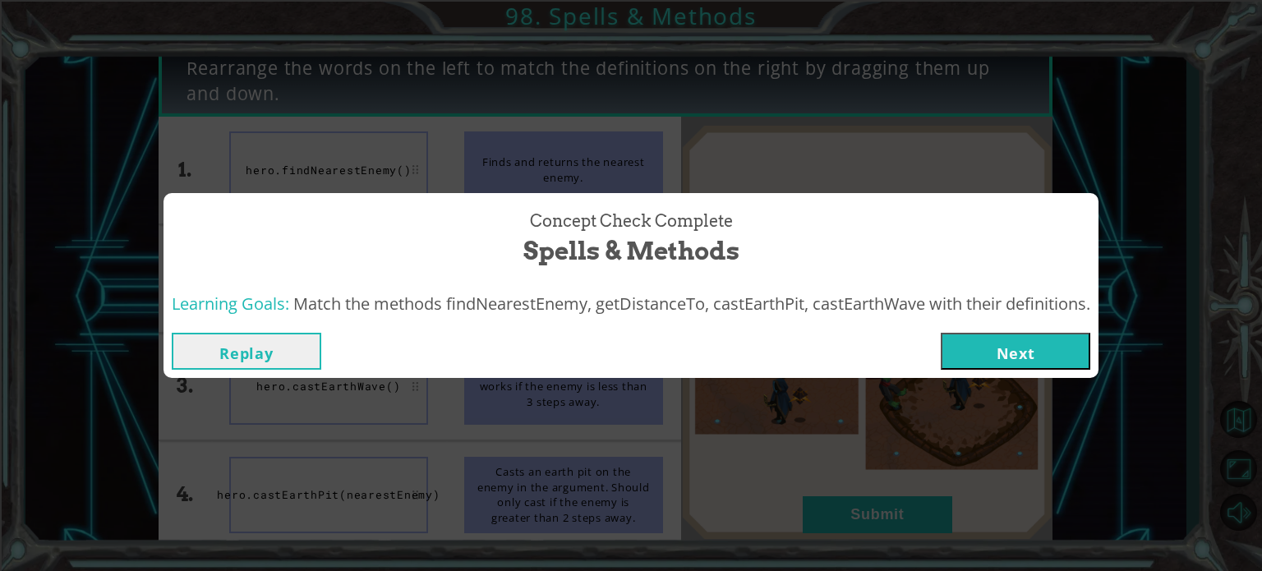
click at [963, 354] on button "Next" at bounding box center [1016, 351] width 150 height 37
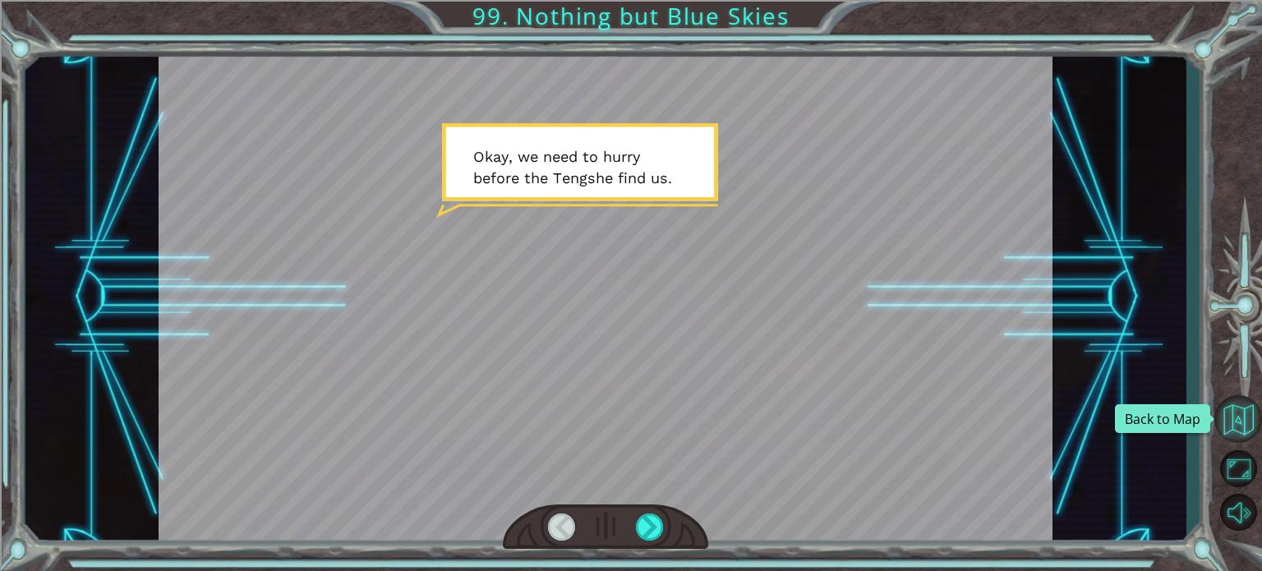
click at [1249, 417] on button "Back to Map" at bounding box center [1238, 419] width 48 height 48
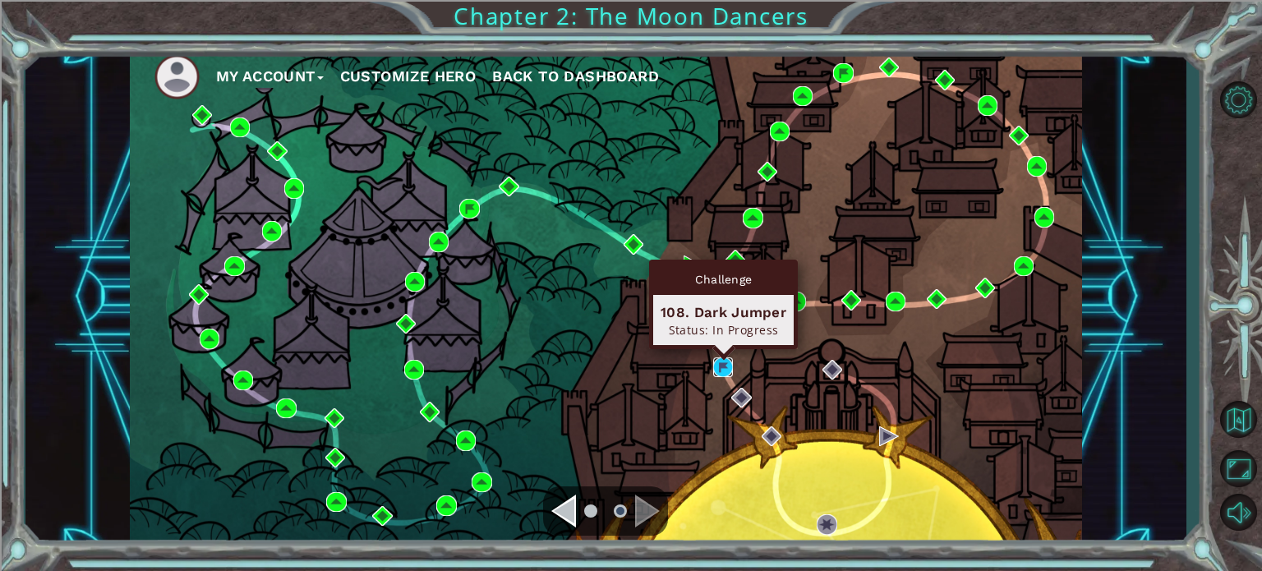
click at [717, 366] on img at bounding box center [723, 367] width 20 height 20
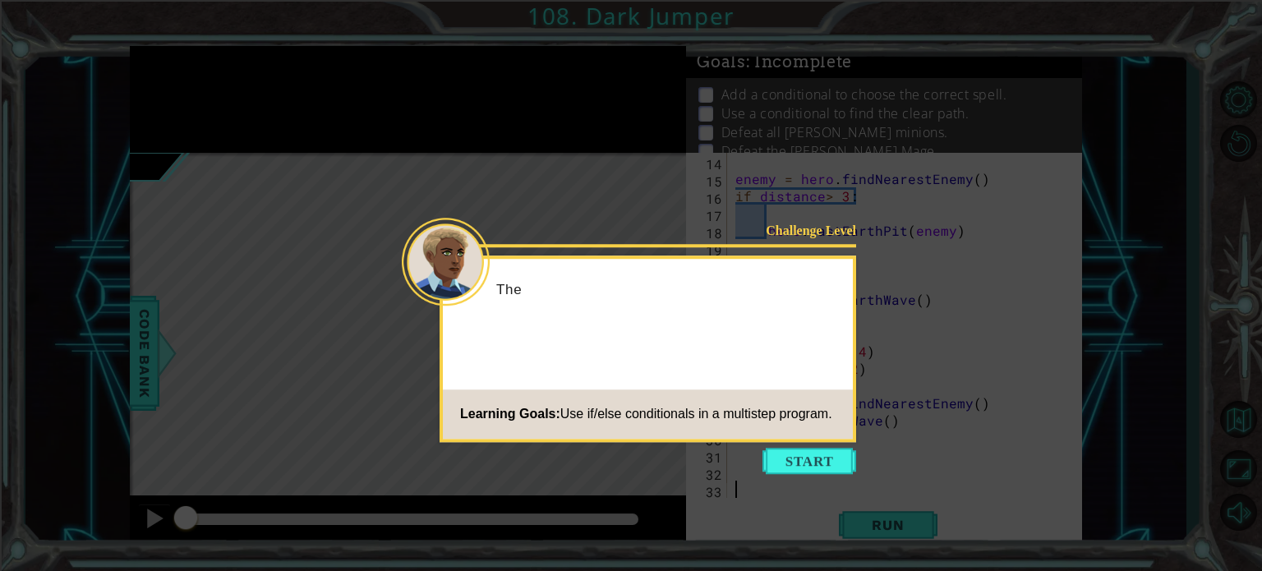
scroll to position [224, 0]
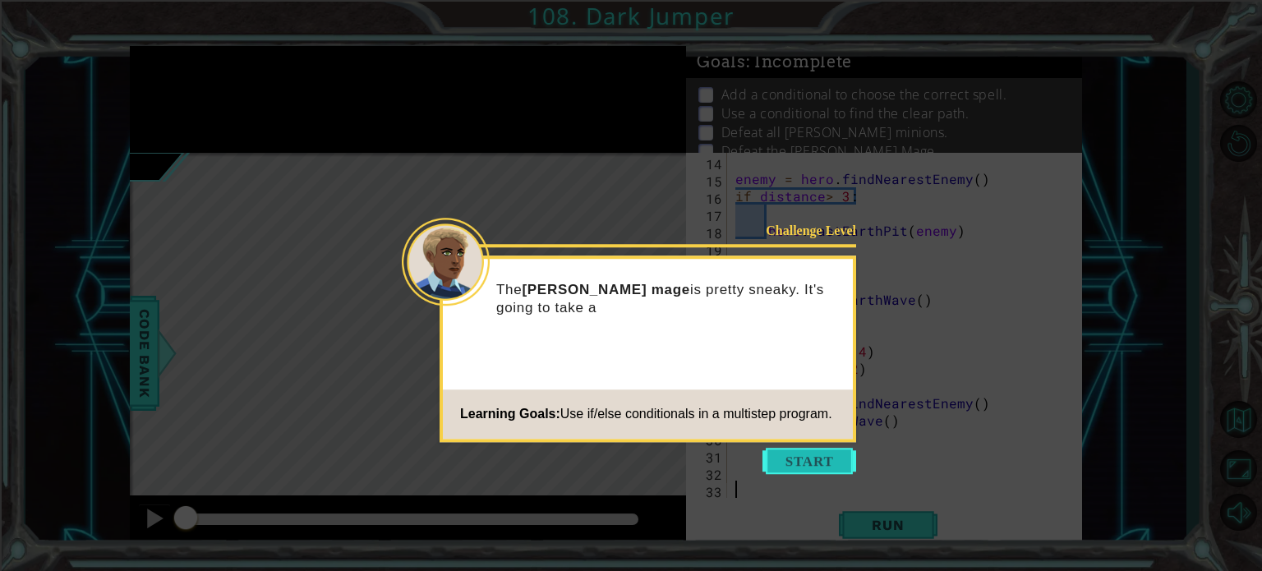
click at [777, 449] on button "Start" at bounding box center [810, 461] width 94 height 26
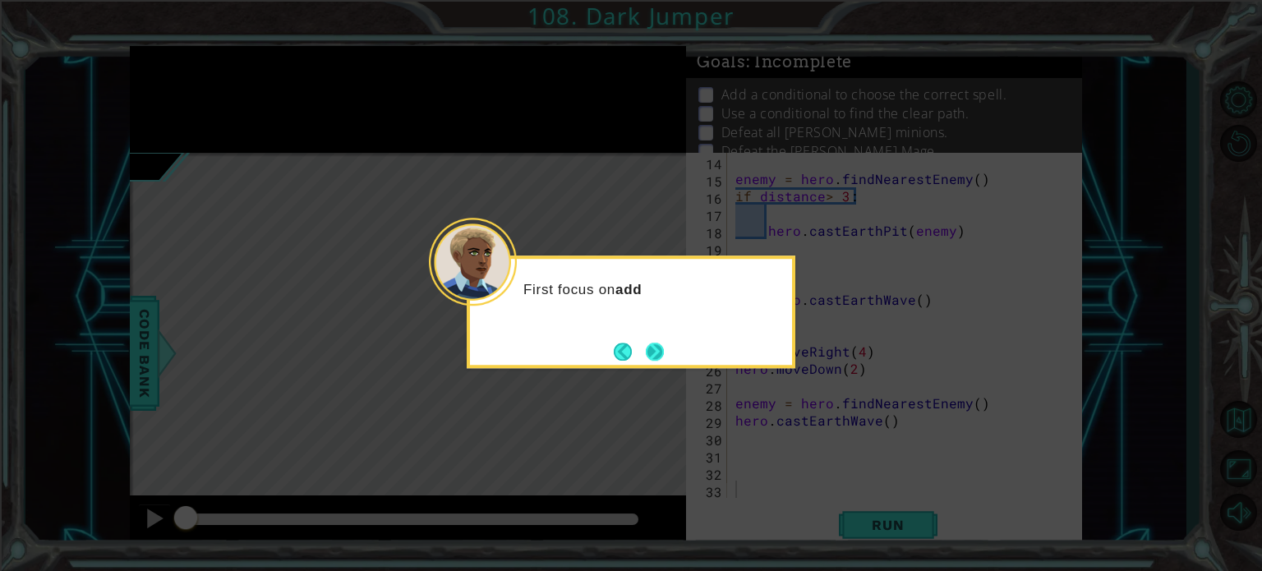
click at [661, 343] on button "Next" at bounding box center [655, 352] width 18 height 18
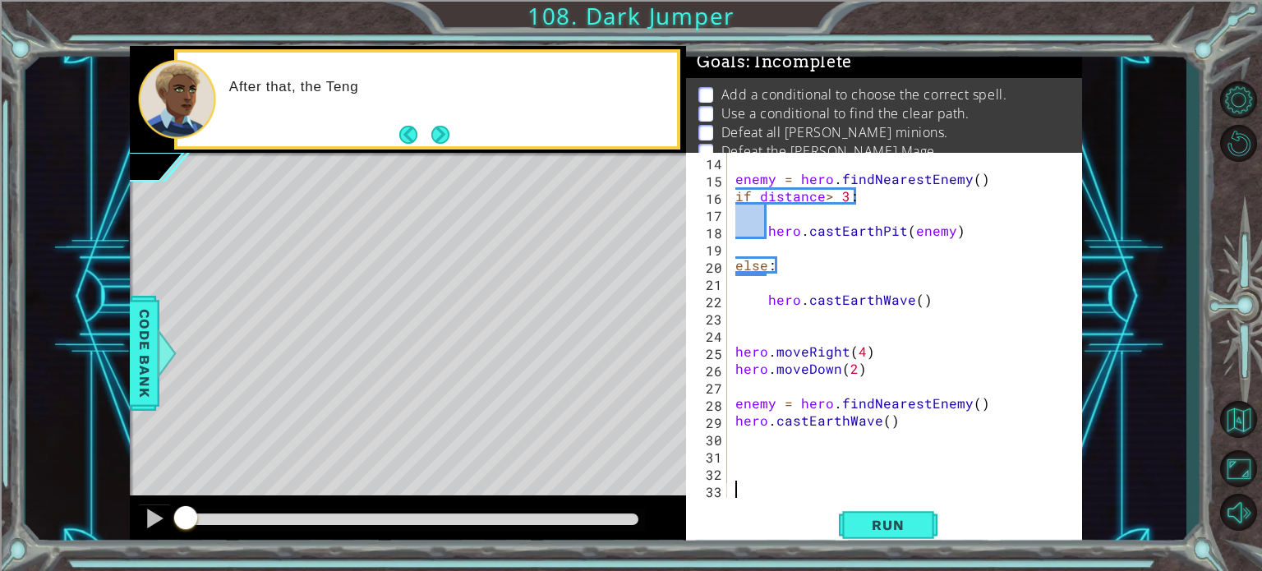
click at [437, 131] on button "Next" at bounding box center [440, 135] width 18 height 18
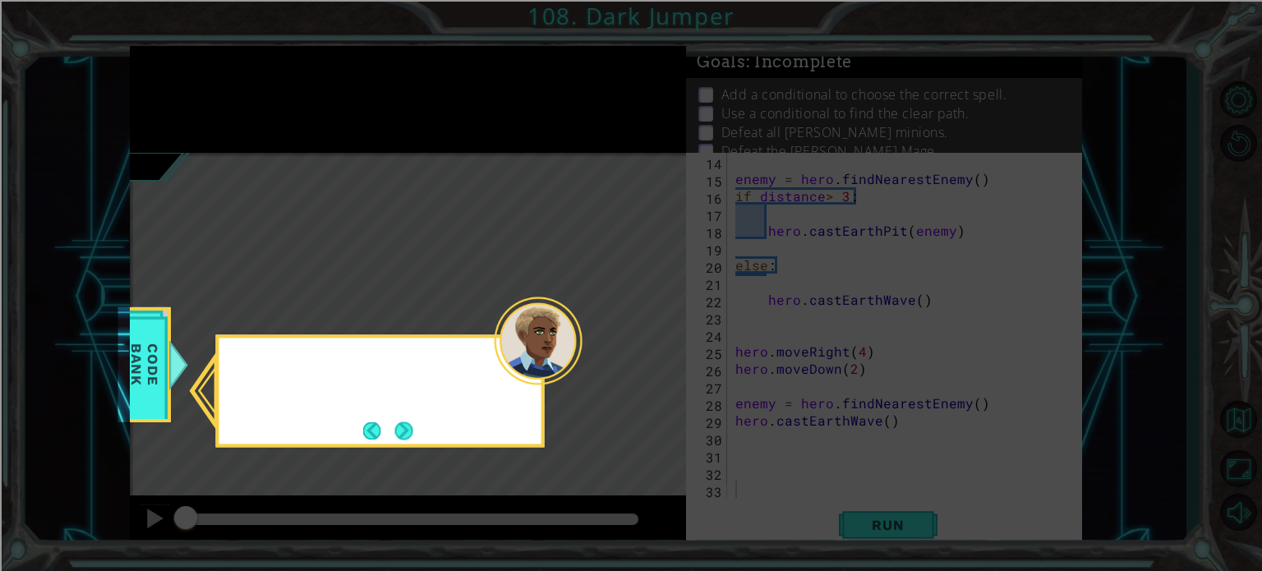
click at [437, 131] on icon at bounding box center [631, 285] width 1262 height 571
drag, startPoint x: 437, startPoint y: 131, endPoint x: 516, endPoint y: 310, distance: 195.7
click at [438, 138] on icon at bounding box center [631, 285] width 1262 height 571
click at [409, 440] on button "Next" at bounding box center [404, 431] width 18 height 18
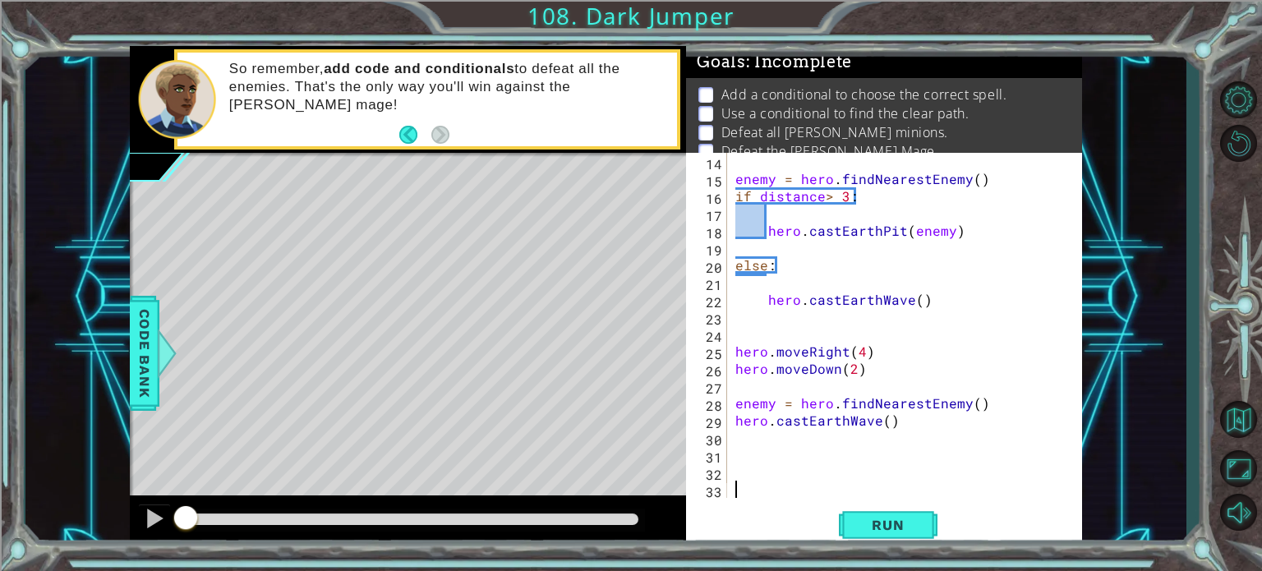
click at [733, 351] on div "enemy = hero . findNearestEnemy ( ) if distance > 3 : hero . castEarthPit ( ene…" at bounding box center [903, 343] width 342 height 380
type textarea "hero.moveRight(4)"
click at [742, 357] on div "enemy = hero . findNearestEnemy ( ) if distance > 3 : hero . castEarthPit ( ene…" at bounding box center [903, 343] width 342 height 380
click at [871, 535] on button "Run" at bounding box center [888, 524] width 99 height 39
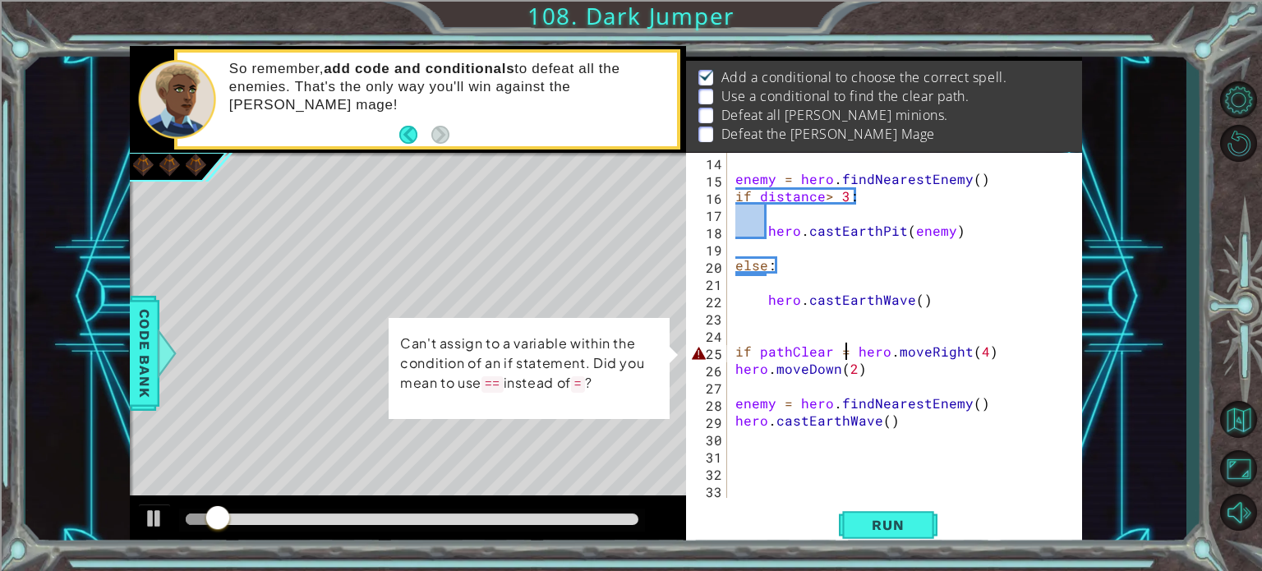
scroll to position [0, 7]
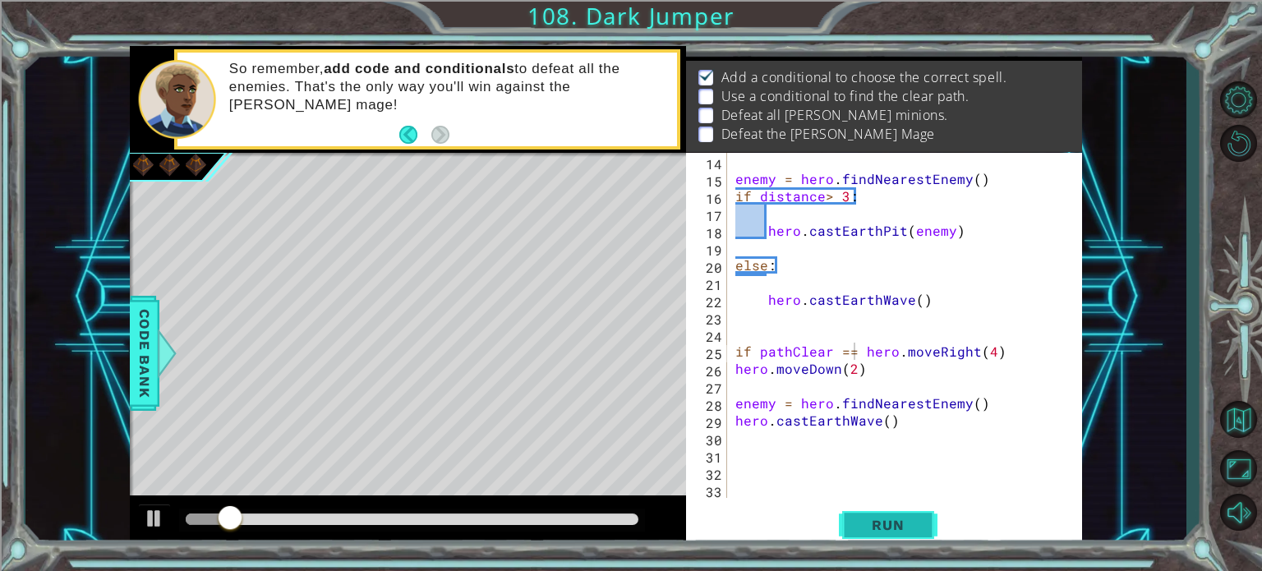
click at [911, 518] on span "Run" at bounding box center [887, 525] width 65 height 16
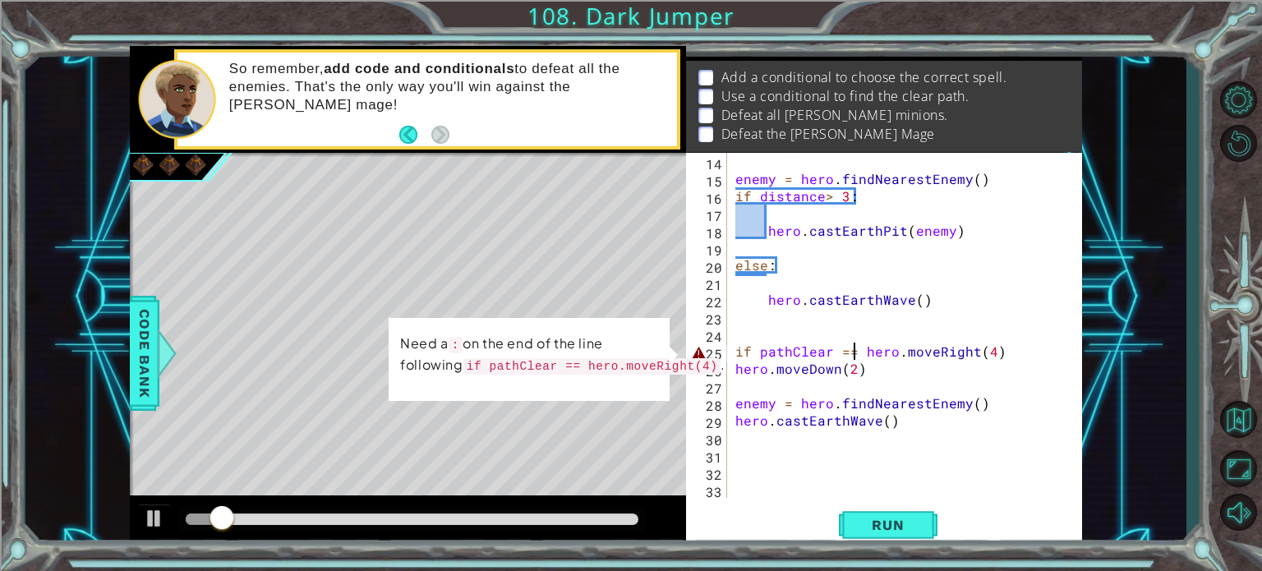
click at [996, 346] on div "enemy = hero . findNearestEnemy ( ) if distance > 3 : hero . castEarthPit ( ene…" at bounding box center [903, 343] width 342 height 380
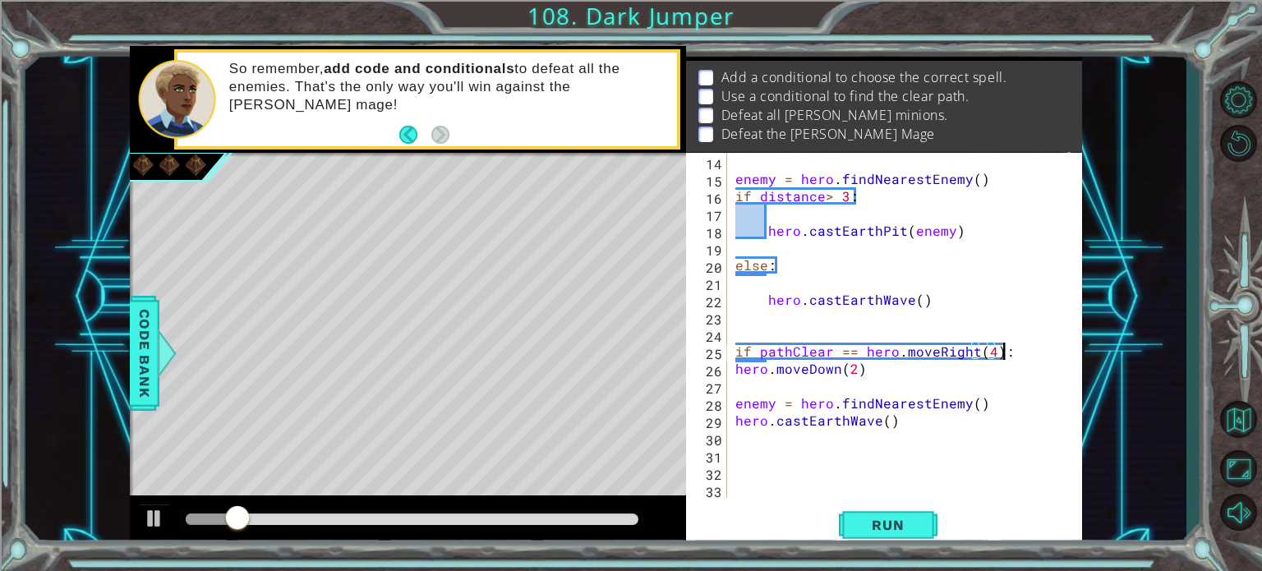
scroll to position [0, 16]
click at [887, 525] on span "Run" at bounding box center [887, 525] width 65 height 16
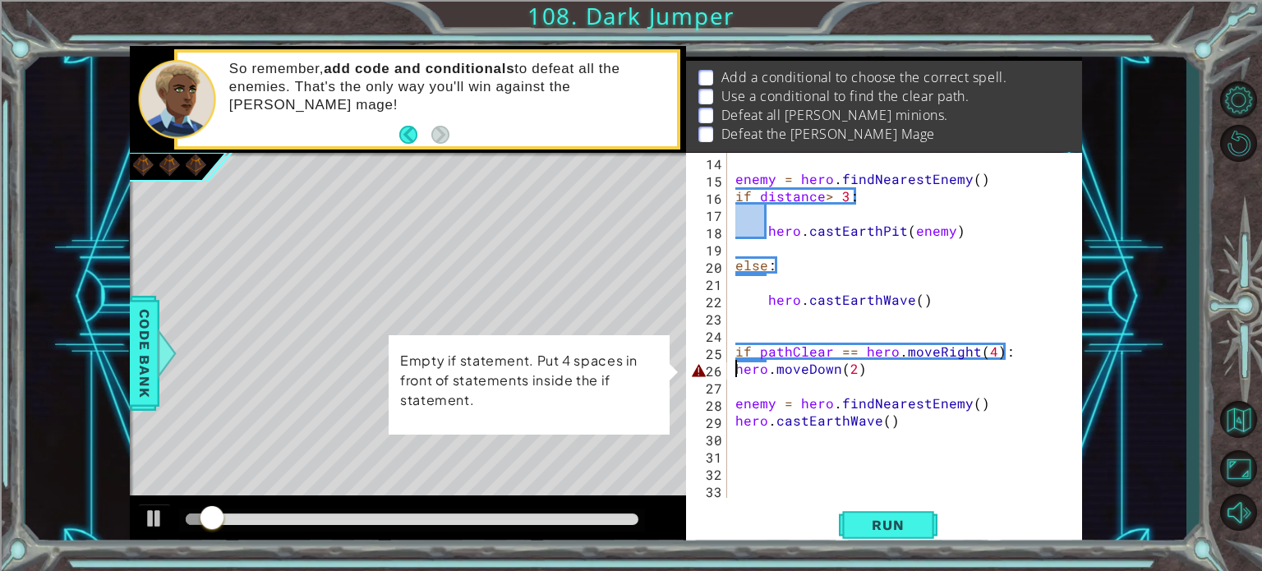
click at [735, 370] on div "enemy = hero . findNearestEnemy ( ) if distance > 3 : hero . castEarthPit ( ene…" at bounding box center [903, 343] width 342 height 380
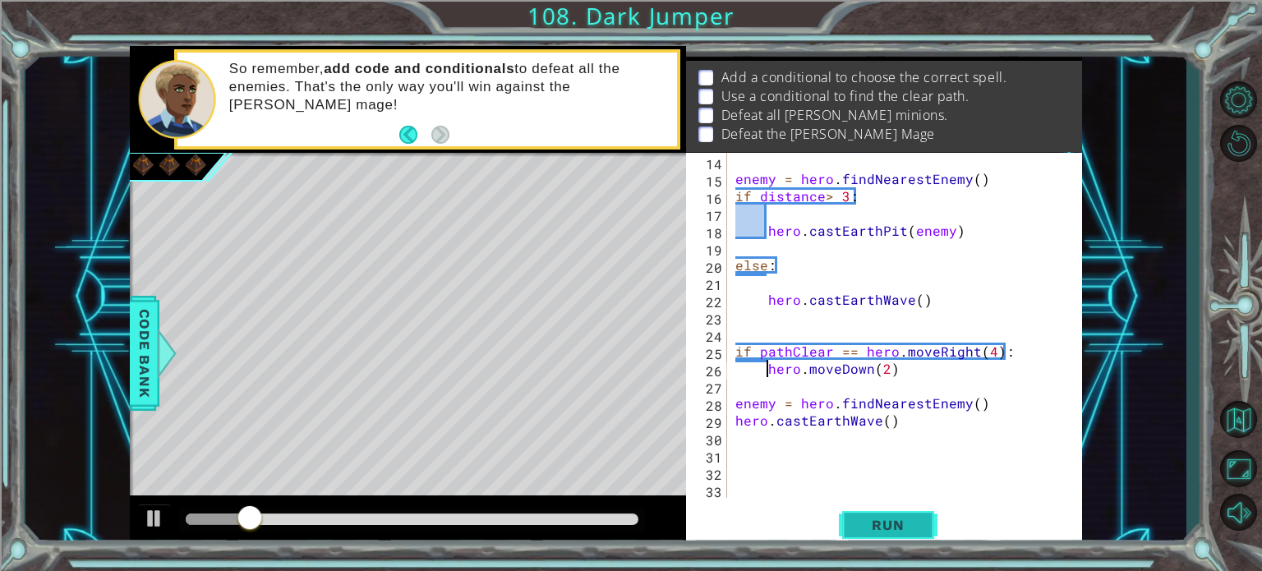
click at [866, 510] on button "Run" at bounding box center [888, 524] width 99 height 39
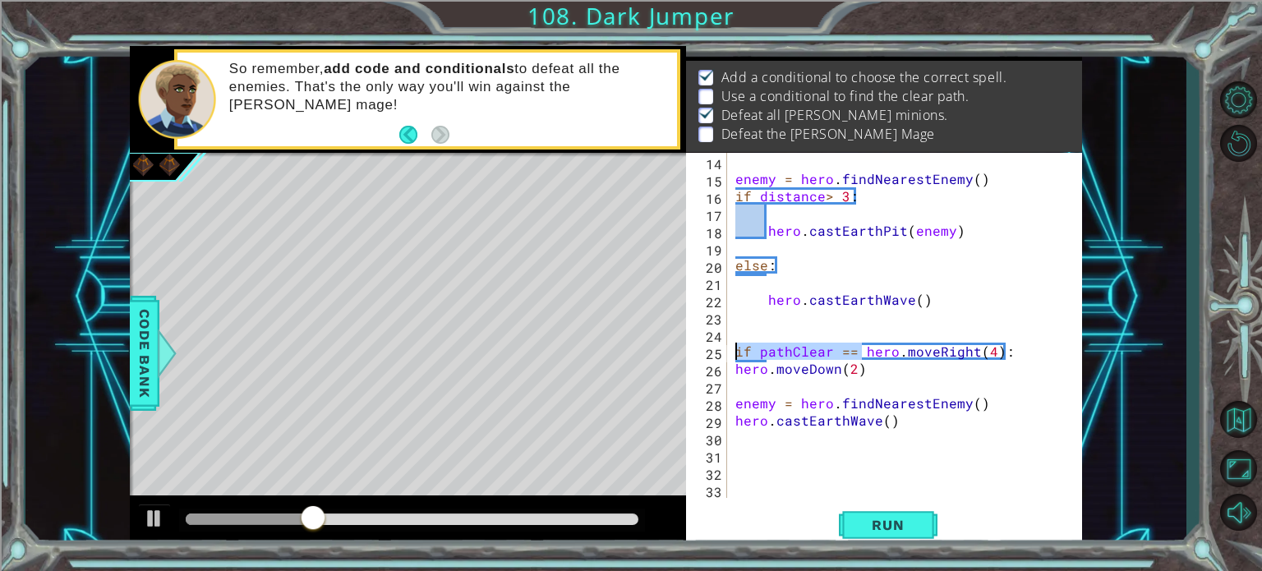
drag, startPoint x: 862, startPoint y: 351, endPoint x: 731, endPoint y: 357, distance: 130.8
click at [731, 357] on div "hero.moveDown(2) 14 15 16 17 18 19 20 21 22 23 24 25 26 27 28 29 30 31 32 33 en…" at bounding box center [882, 325] width 392 height 345
click at [932, 362] on div "enemy = hero . findNearestEnemy ( ) if distance > 3 : hero . castEarthPit ( ene…" at bounding box center [903, 343] width 342 height 380
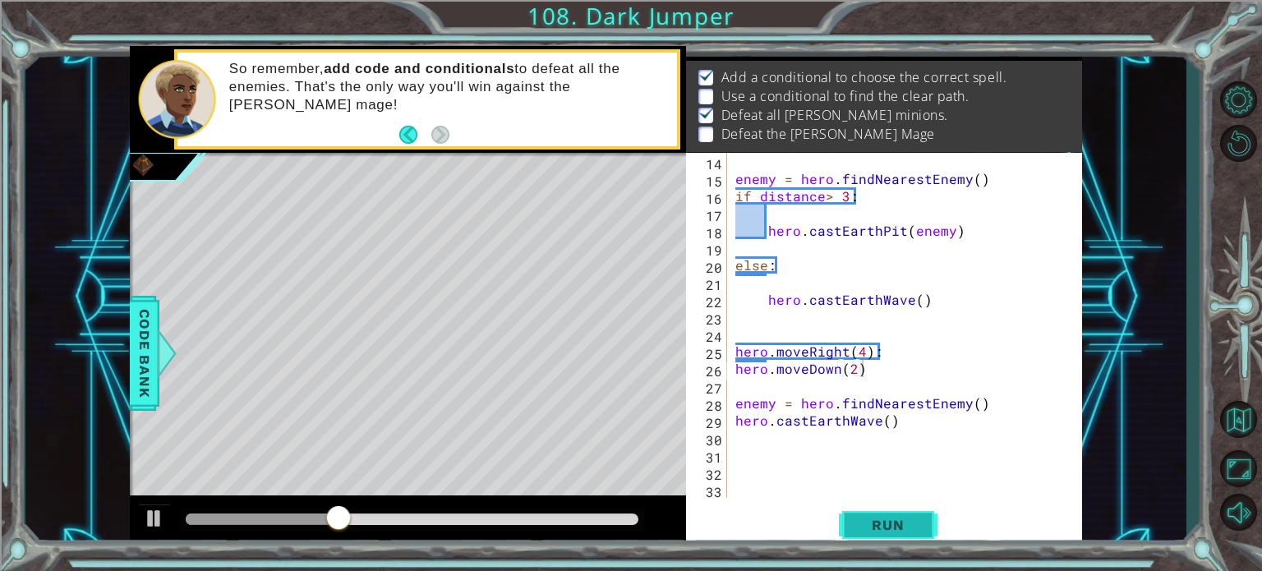
click at [889, 541] on button "Run" at bounding box center [888, 524] width 99 height 39
click at [923, 348] on div "enemy = hero . findNearestEnemy ( ) if distance > 3 : hero . castEarthPit ( ene…" at bounding box center [903, 343] width 342 height 380
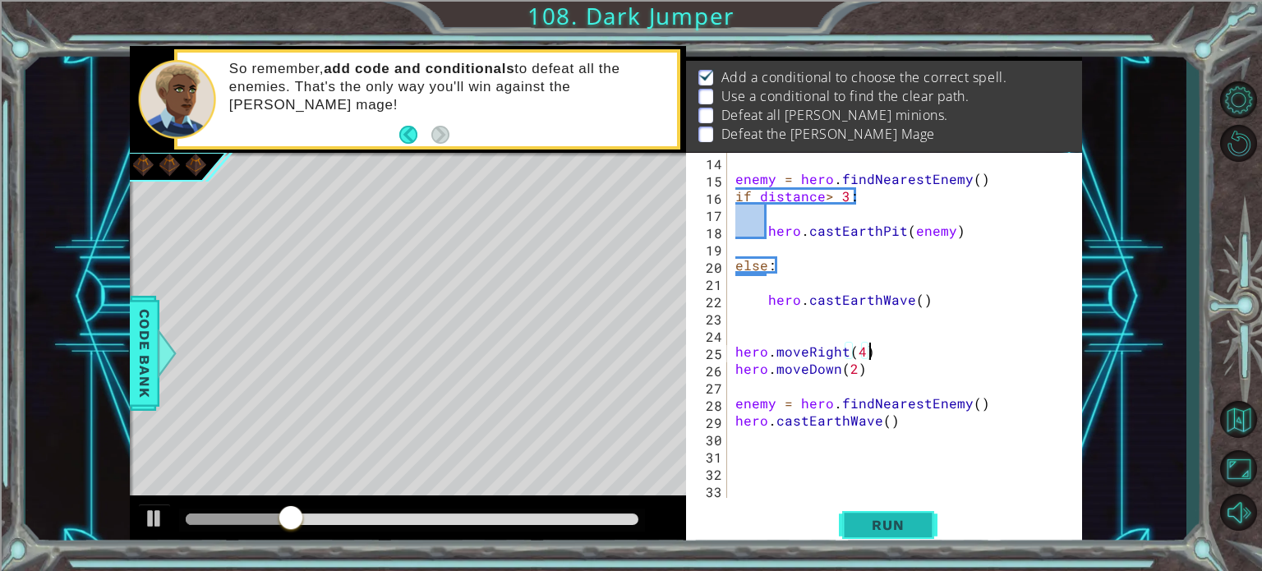
type textarea "hero.moveRight(4)"
click at [881, 521] on span "Run" at bounding box center [887, 525] width 65 height 16
click at [913, 512] on button "Run" at bounding box center [888, 524] width 99 height 39
click at [892, 508] on button "Run" at bounding box center [888, 524] width 99 height 39
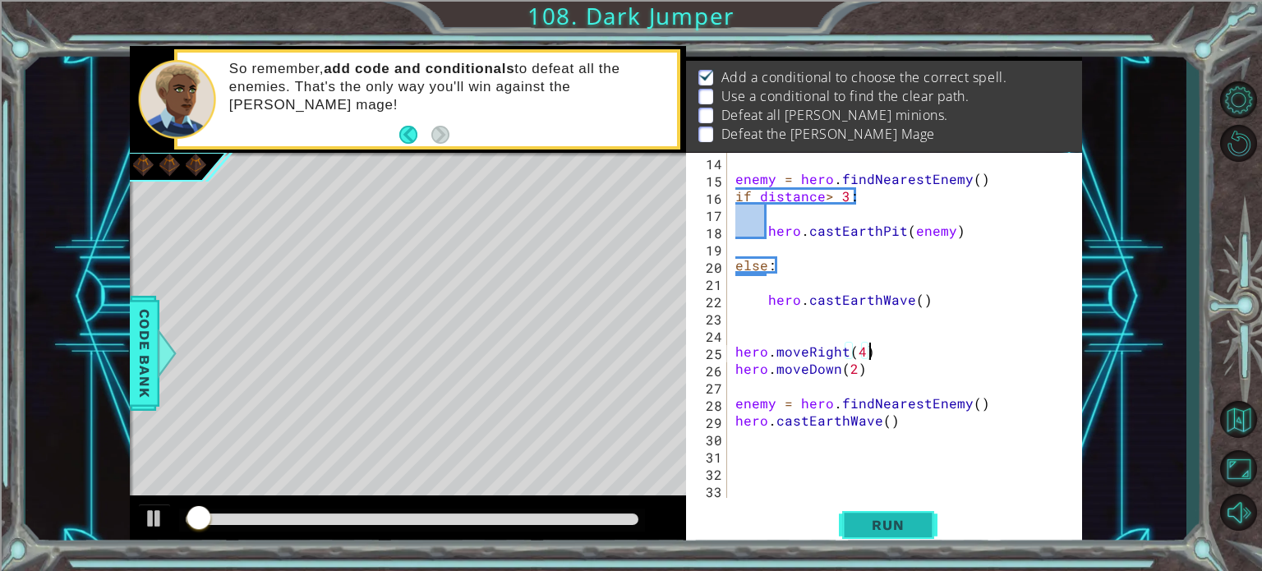
click at [892, 508] on button "Run" at bounding box center [888, 524] width 99 height 39
click at [882, 513] on button "Run" at bounding box center [888, 524] width 99 height 39
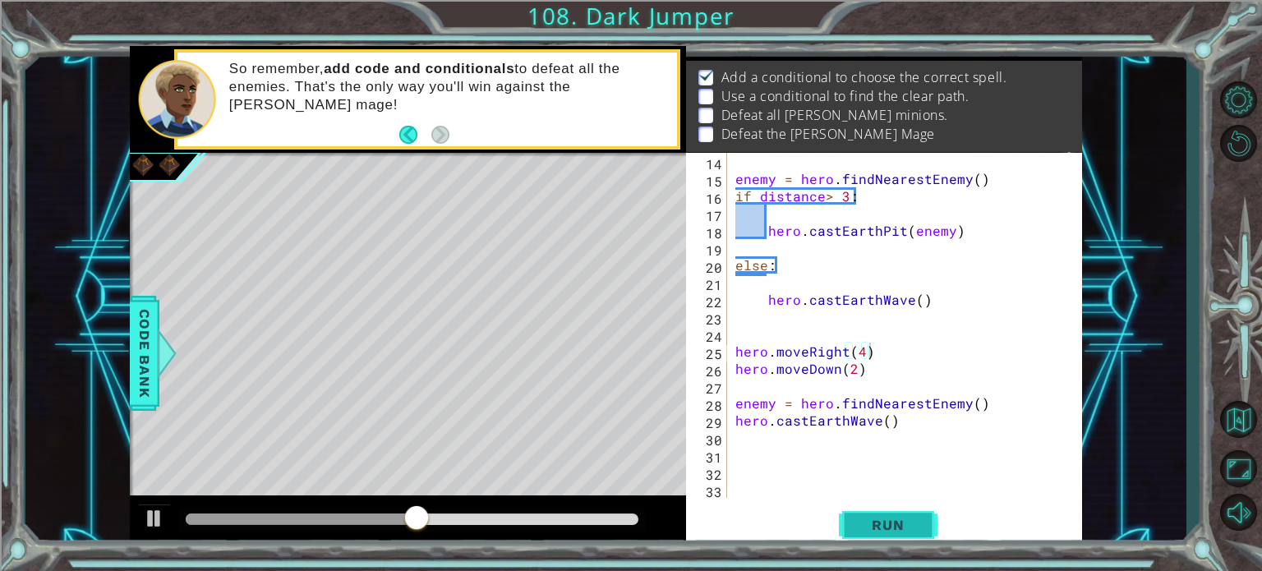
click at [882, 513] on button "Run" at bounding box center [888, 524] width 99 height 39
click at [881, 513] on button "Run" at bounding box center [888, 524] width 99 height 39
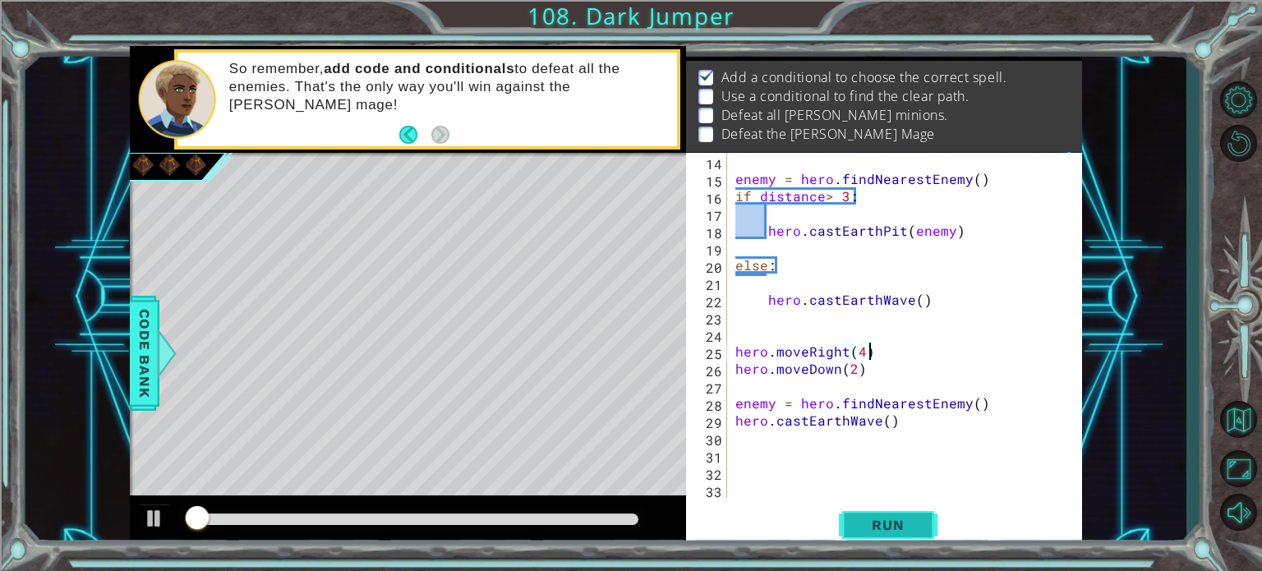
click at [881, 513] on button "Run" at bounding box center [888, 524] width 99 height 39
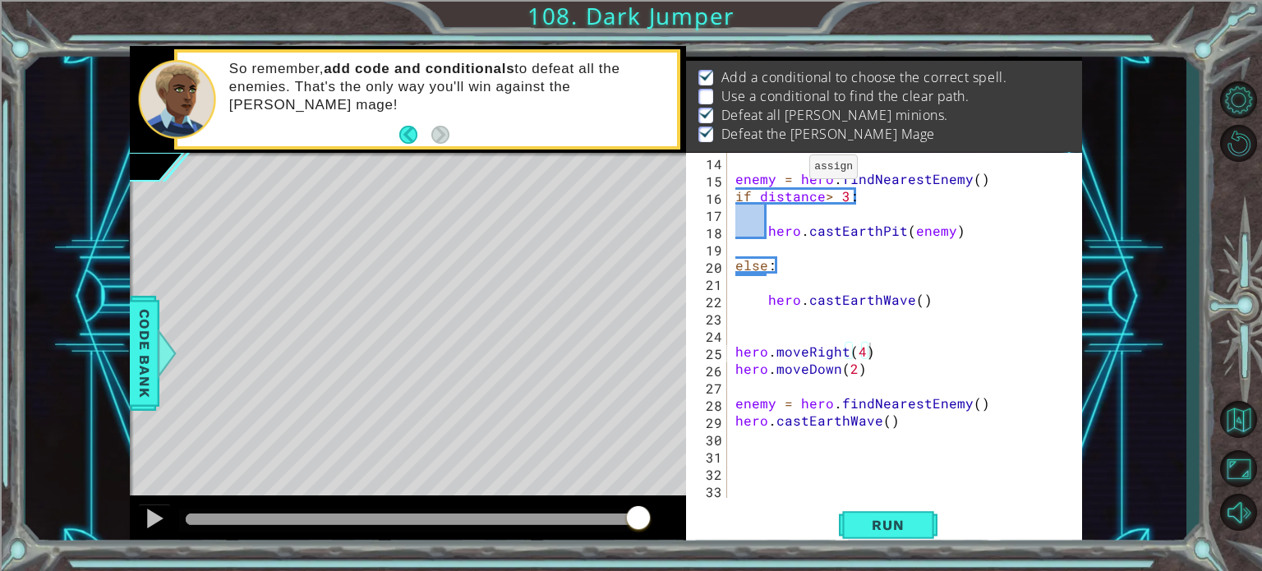
drag, startPoint x: 720, startPoint y: 98, endPoint x: 949, endPoint y: 88, distance: 229.5
click at [949, 88] on p "Use a conditional to find the clear path." at bounding box center [845, 96] width 248 height 18
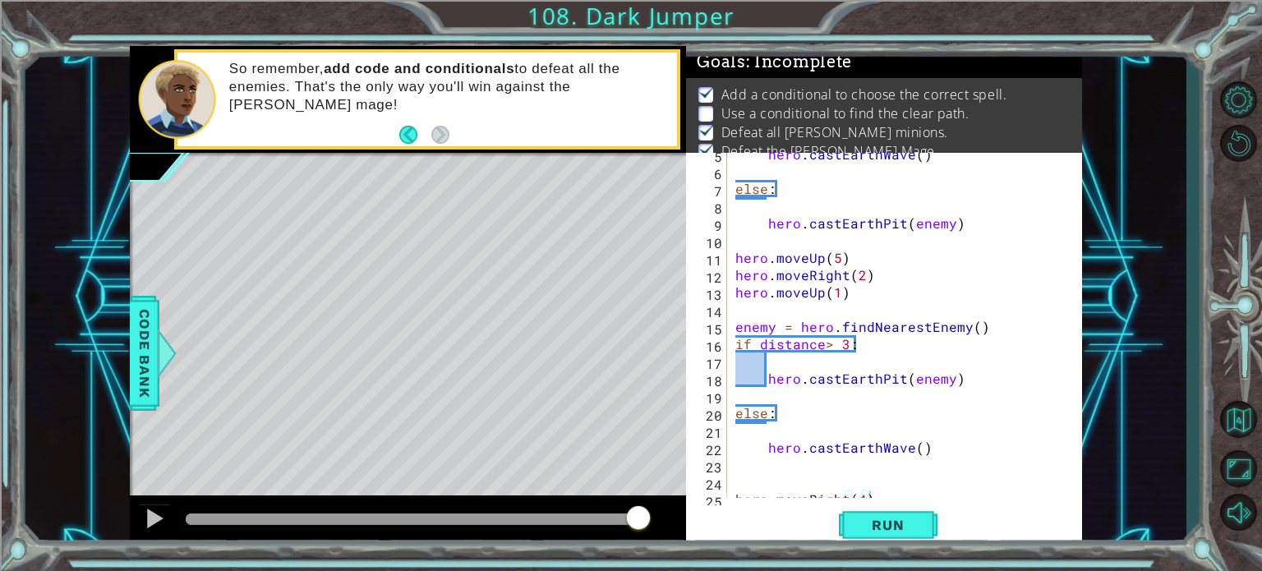
scroll to position [0, 0]
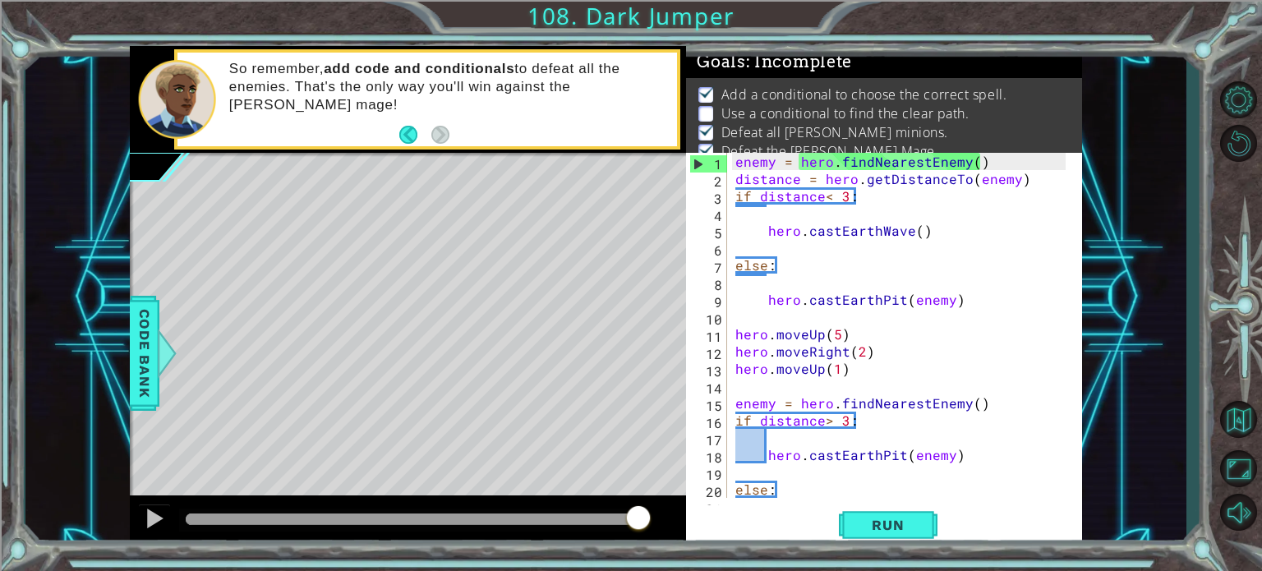
drag, startPoint x: 641, startPoint y: 502, endPoint x: 0, endPoint y: 533, distance: 641.7
click at [0, 533] on div "1 ההההההההההההההההההההההההההההההההההההההההההההההההההההההההההההההההההההההההההההה…" at bounding box center [631, 285] width 1262 height 571
